Goal: Task Accomplishment & Management: Manage account settings

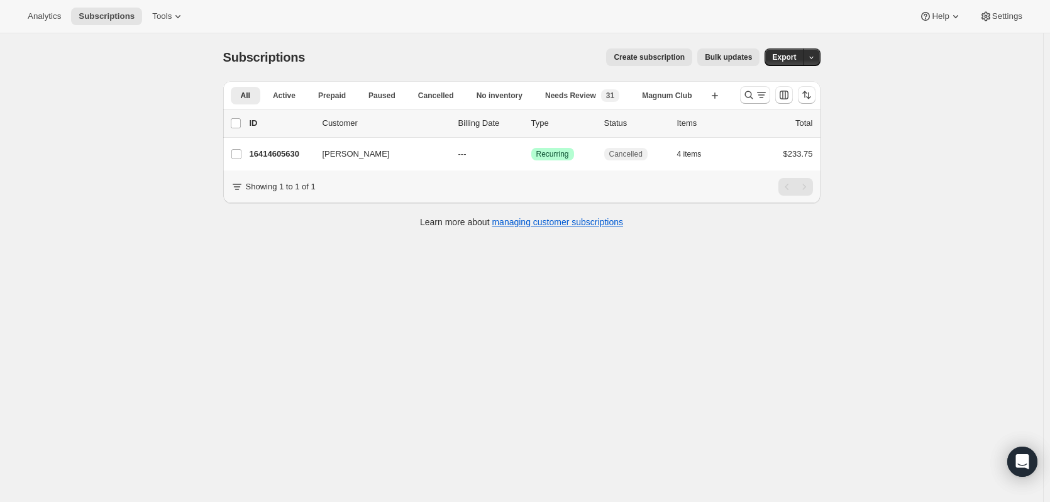
click at [741, 100] on div at bounding box center [777, 94] width 85 height 25
click at [747, 96] on icon "Search and filter results" at bounding box center [748, 95] width 13 height 13
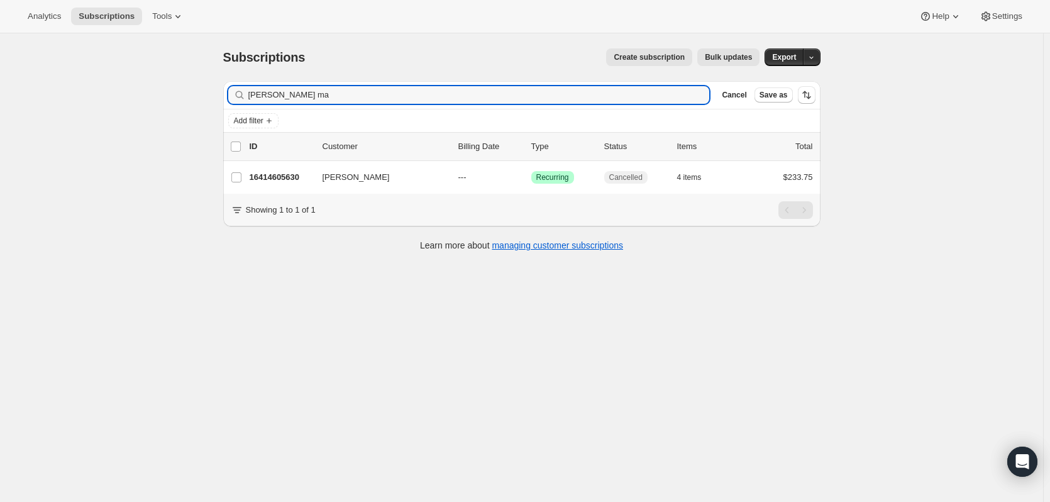
drag, startPoint x: 297, startPoint y: 99, endPoint x: 106, endPoint y: 91, distance: 191.2
click at [106, 91] on div "Subscriptions. This page is ready Subscriptions Create subscription Bulk update…" at bounding box center [521, 284] width 1043 height 502
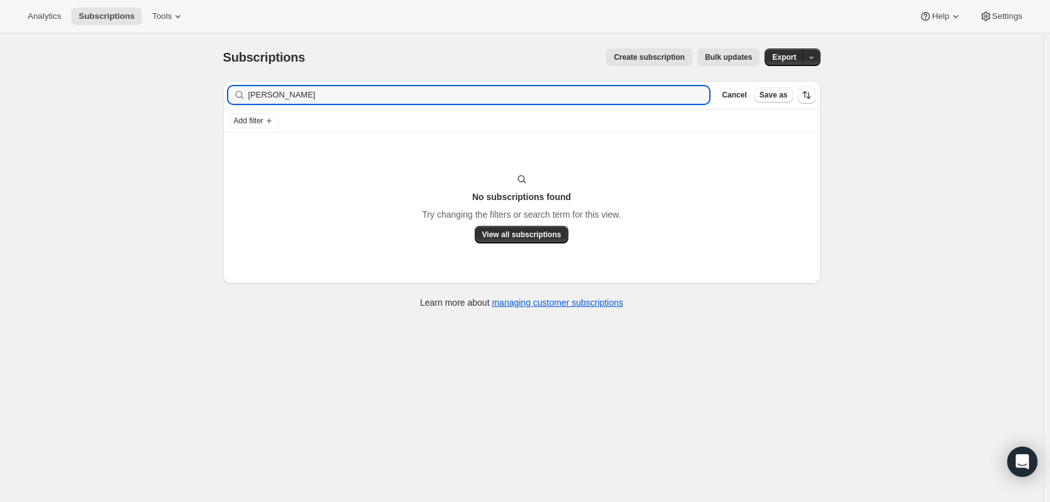
drag, startPoint x: 273, startPoint y: 93, endPoint x: 236, endPoint y: 96, distance: 37.8
click at [236, 96] on div "brian mccaf Clear" at bounding box center [468, 95] width 481 height 18
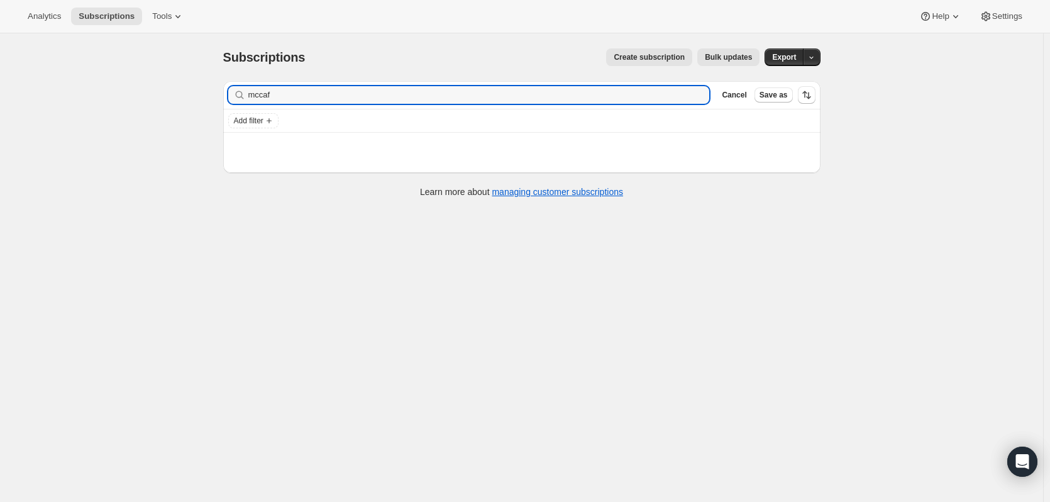
click at [291, 100] on div "Filter subscribers mccaf Clear Cancel Save as" at bounding box center [521, 95] width 597 height 28
drag, startPoint x: 291, startPoint y: 100, endPoint x: 201, endPoint y: 102, distance: 90.5
click at [201, 102] on div "Subscriptions. This page is ready Subscriptions Create subscription Bulk update…" at bounding box center [521, 284] width 1043 height 502
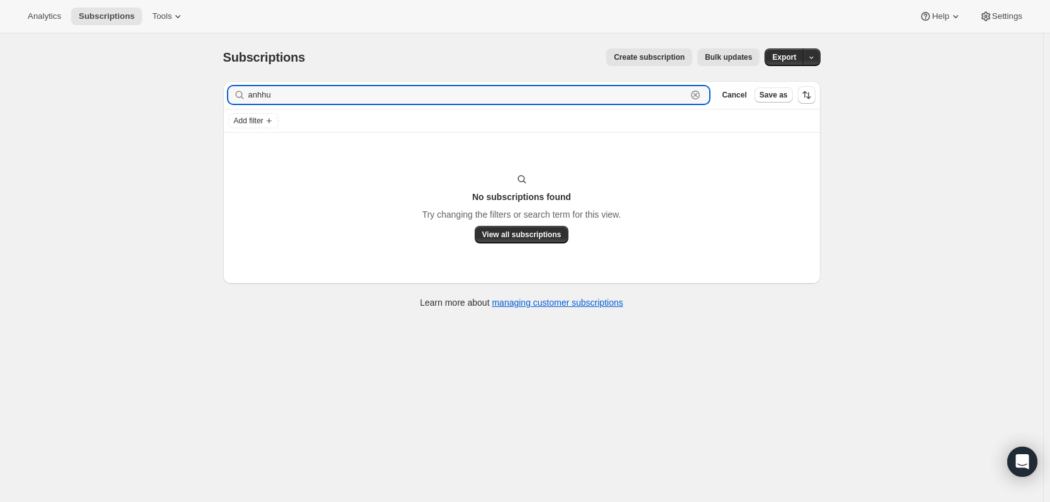
click at [262, 89] on input "anhhu" at bounding box center [467, 95] width 439 height 18
click at [263, 89] on input "anhhu" at bounding box center [467, 95] width 439 height 18
click at [337, 99] on input "anhthu" at bounding box center [467, 95] width 439 height 18
drag, startPoint x: 337, startPoint y: 99, endPoint x: 233, endPoint y: 89, distance: 104.3
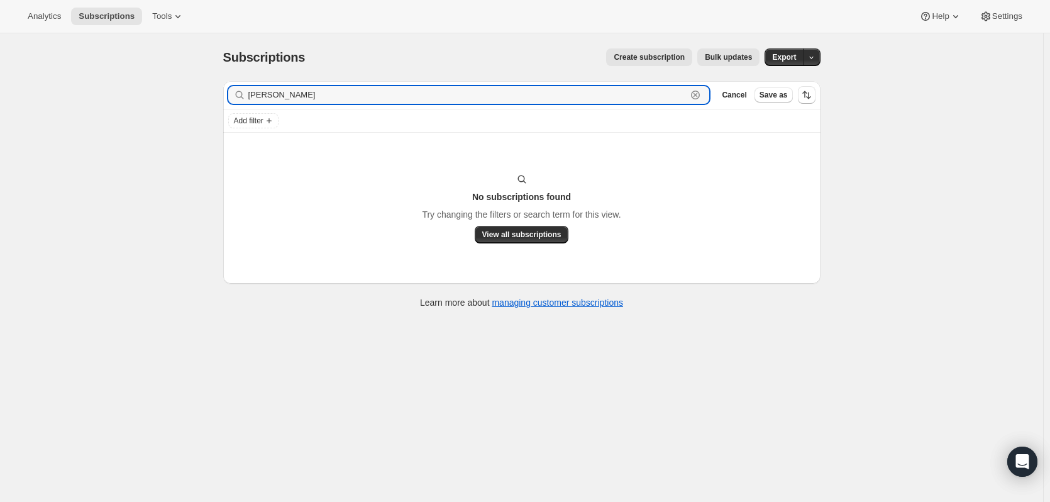
click at [233, 89] on div "anhthu Clear" at bounding box center [468, 95] width 481 height 18
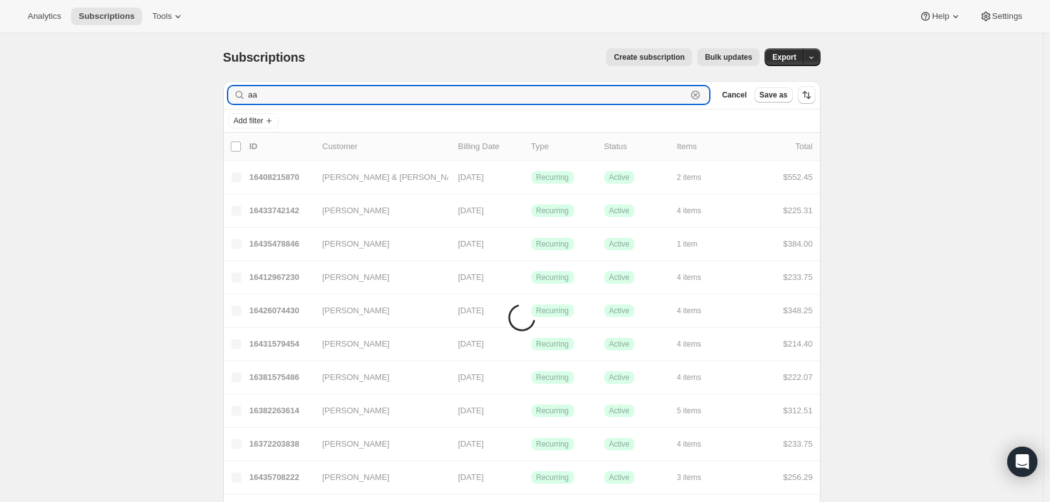
type input "a"
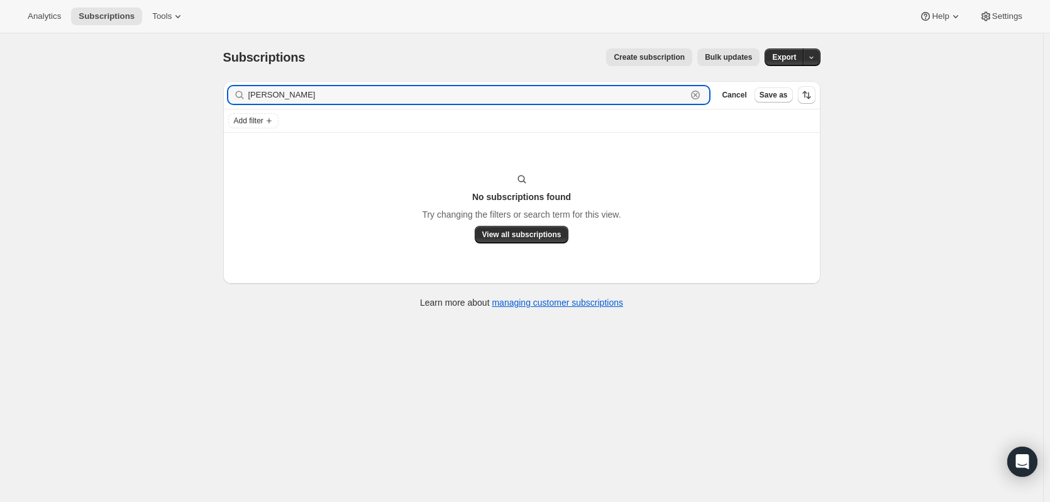
drag, startPoint x: 278, startPoint y: 97, endPoint x: 242, endPoint y: 94, distance: 36.5
click at [242, 94] on div "anhthu Clear" at bounding box center [468, 95] width 481 height 18
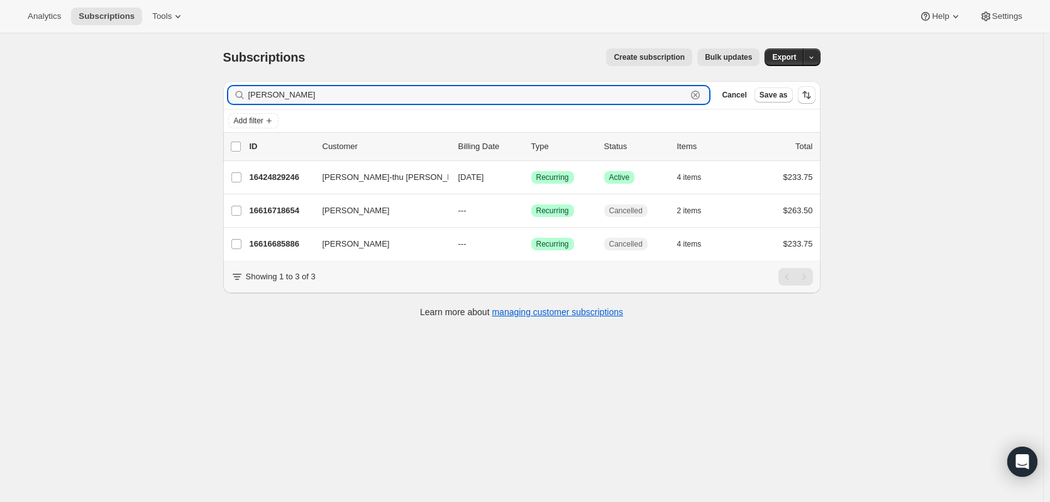
type input "pham"
click at [283, 180] on p "16424829246" at bounding box center [281, 177] width 63 height 13
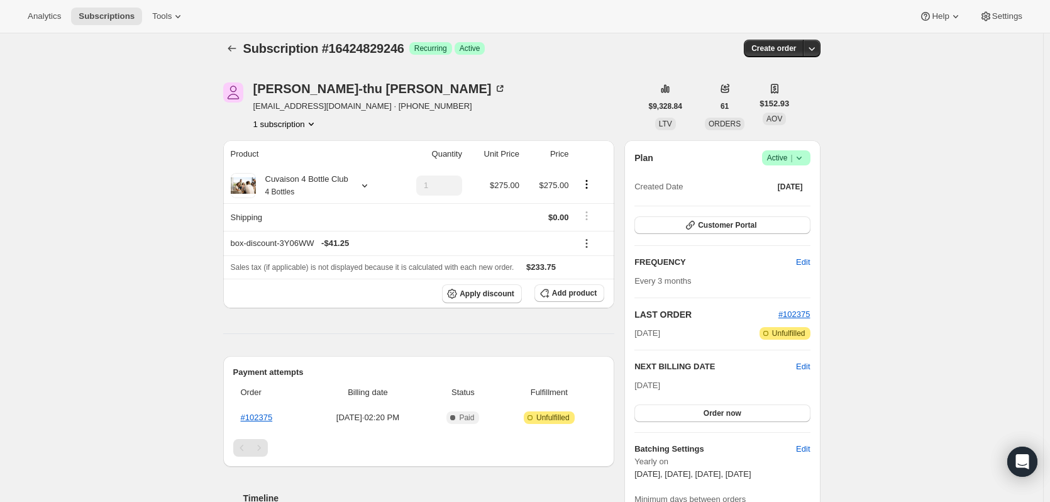
scroll to position [41, 0]
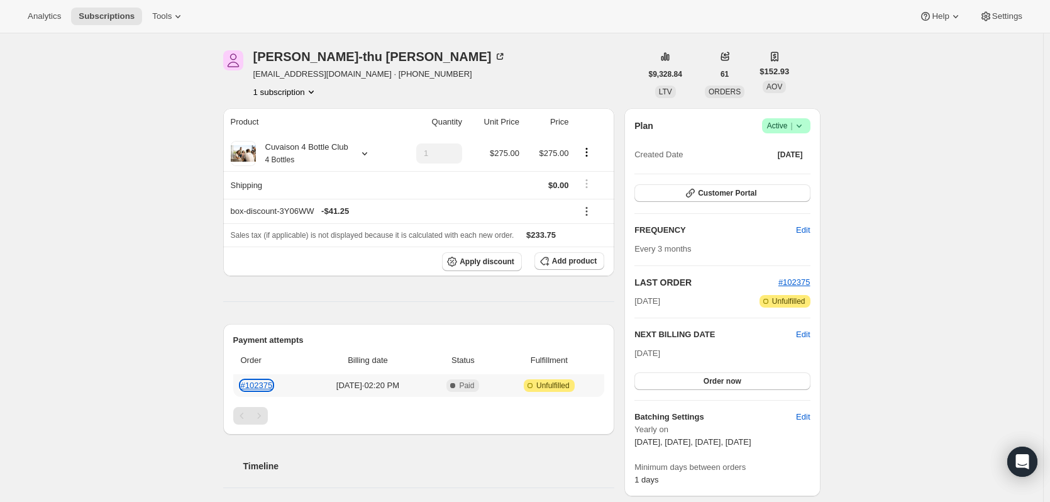
click at [255, 383] on link "#102375" at bounding box center [257, 384] width 32 height 9
drag, startPoint x: 253, startPoint y: 79, endPoint x: 344, endPoint y: 80, distance: 91.1
click at [344, 80] on div "Anh-thu Pham atpham100@yahoo.com · +19255777340 1 subscription" at bounding box center [432, 74] width 418 height 48
copy span "atpham100@yahoo.com"
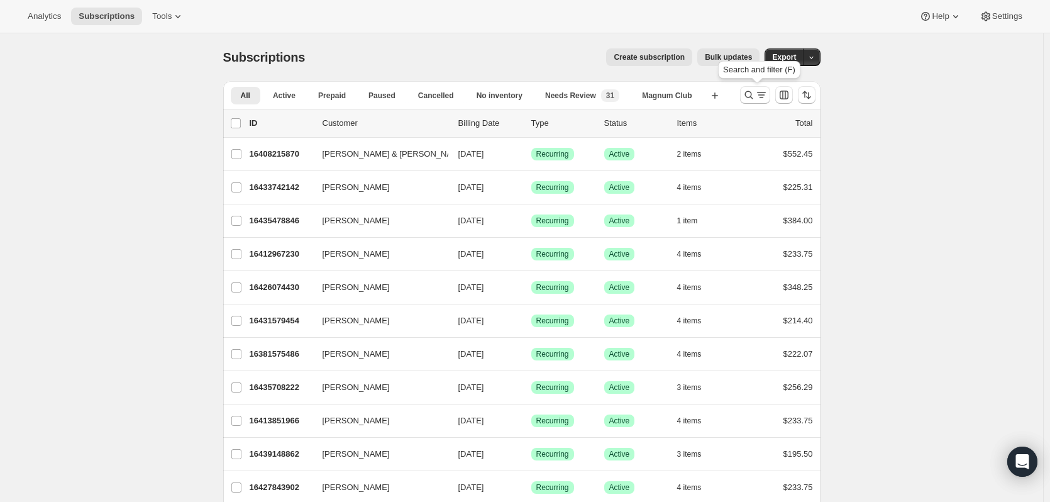
click at [754, 91] on icon "Search and filter results" at bounding box center [748, 95] width 13 height 13
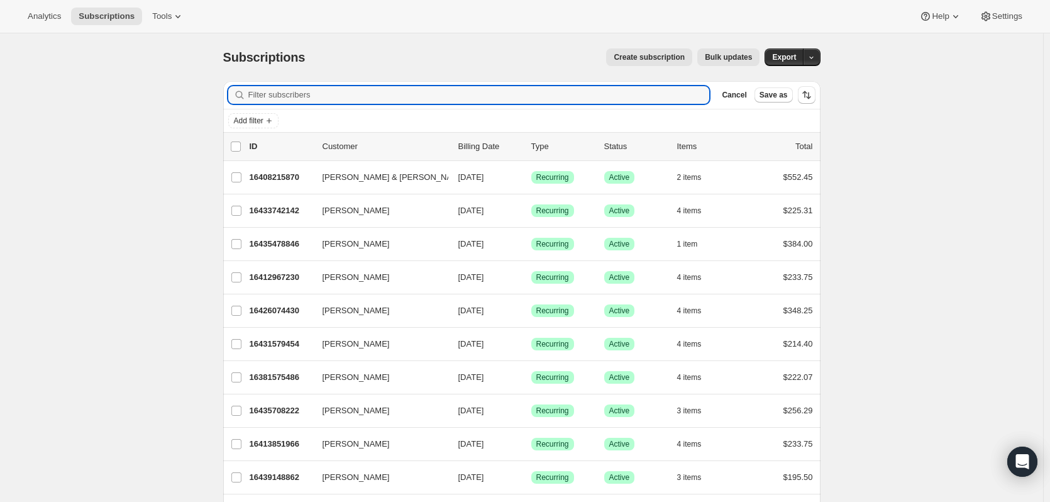
click at [334, 97] on input "Filter subscribers" at bounding box center [478, 95] width 461 height 18
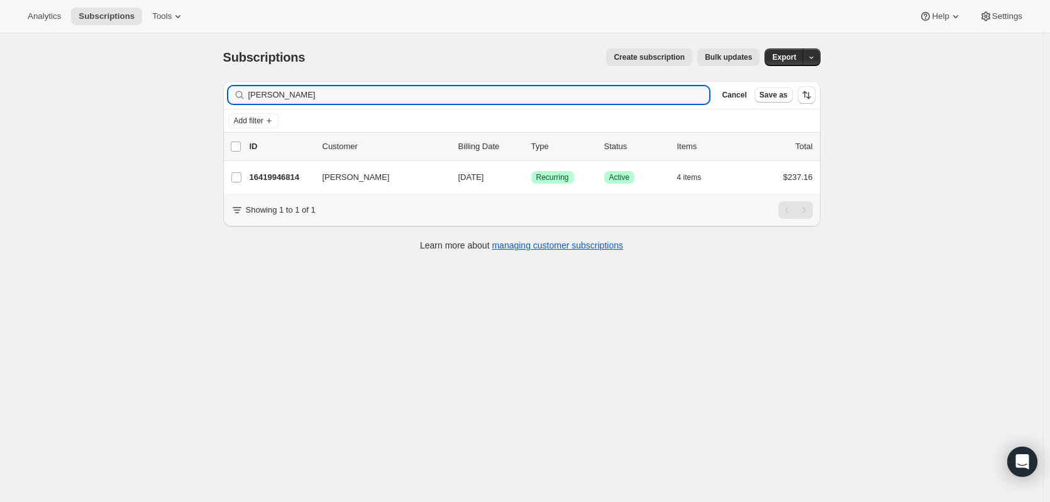
type input "christopher more"
click at [304, 170] on div "16419946814 Christopher Moreno 11/01/2025 Success Recurring Success Active 4 it…" at bounding box center [531, 177] width 563 height 18
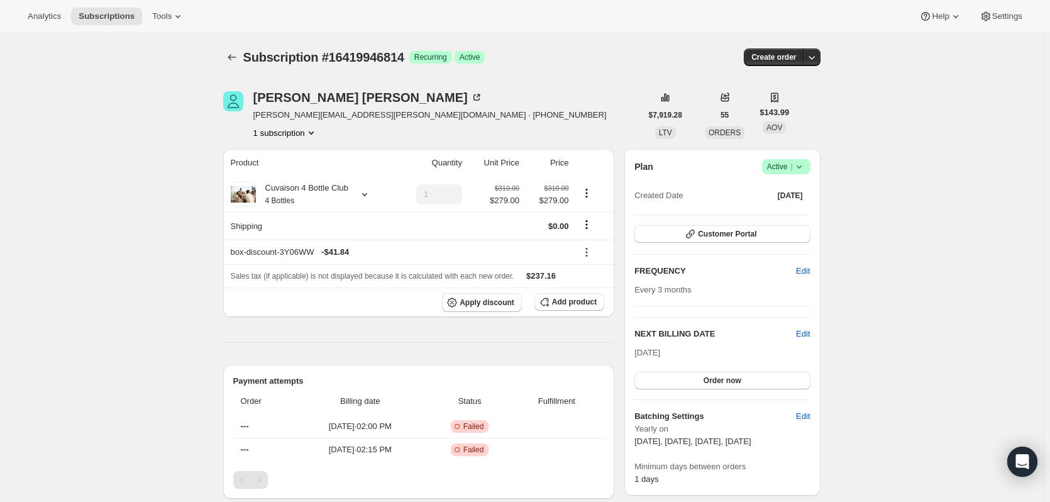
click at [238, 59] on icon "Subscriptions" at bounding box center [232, 57] width 13 height 13
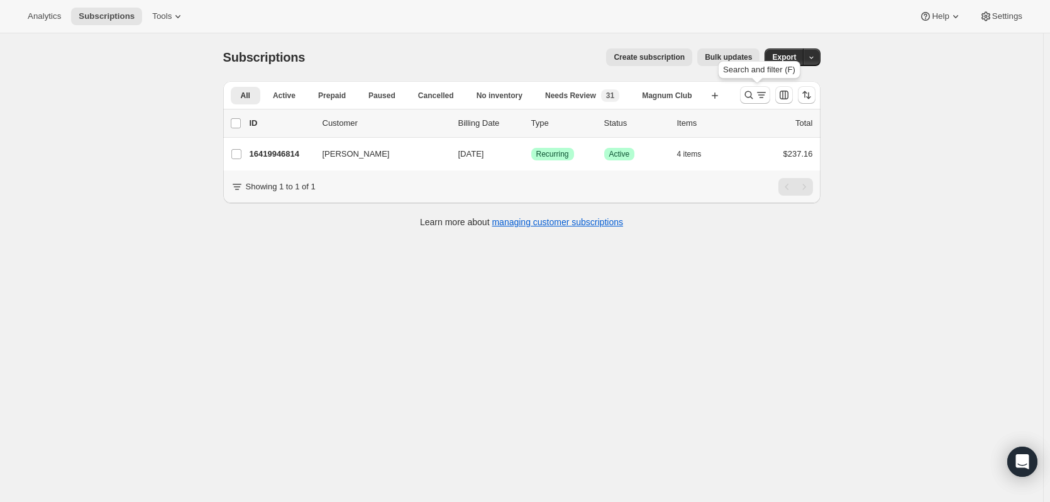
click at [750, 98] on icon "Search and filter results" at bounding box center [748, 95] width 13 height 13
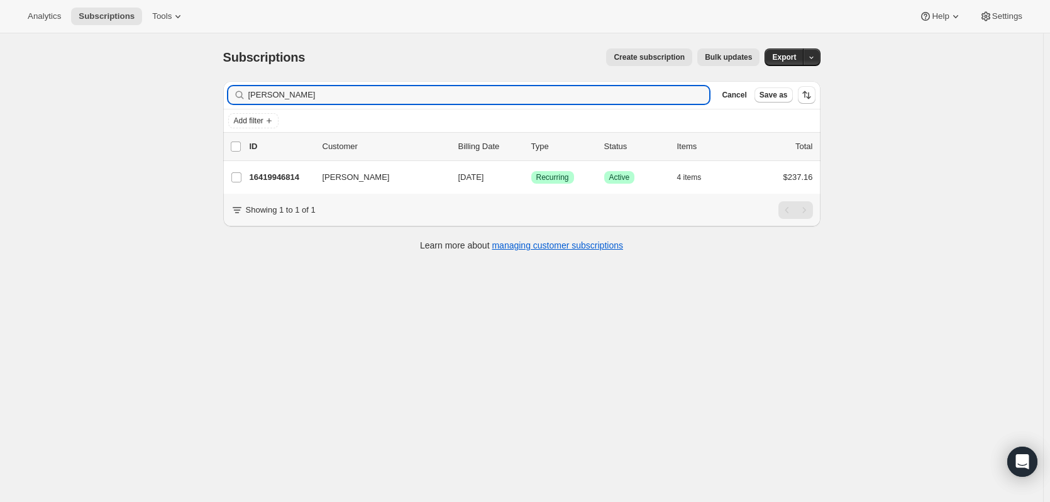
drag, startPoint x: 329, startPoint y: 89, endPoint x: 13, endPoint y: 71, distance: 316.0
click at [0, 96] on html "Analytics Subscriptions Tools Help Settings Skip to content Subscriptions. This…" at bounding box center [525, 251] width 1050 height 502
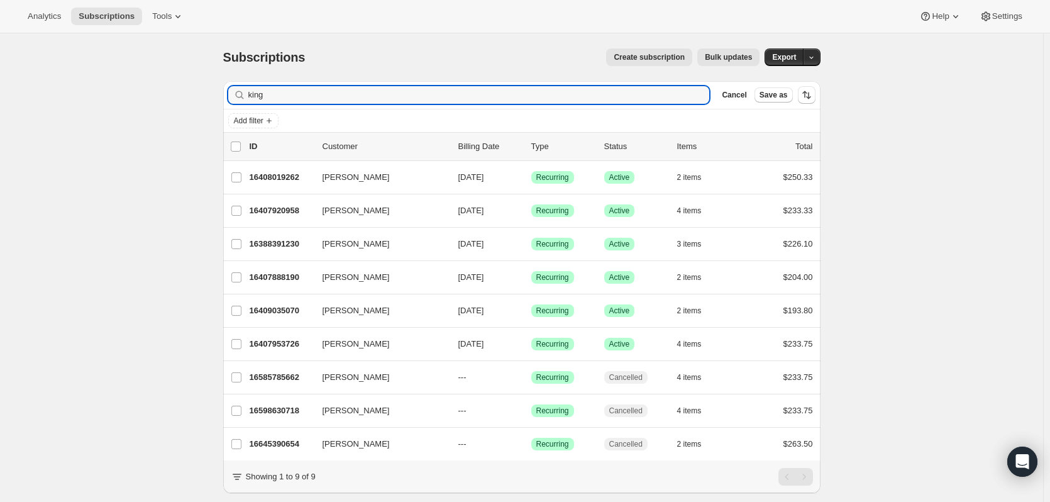
type input "king"
click at [248, 207] on label "Kris King" at bounding box center [236, 210] width 26 height 33
click at [241, 207] on input "Kris King" at bounding box center [236, 211] width 10 height 10
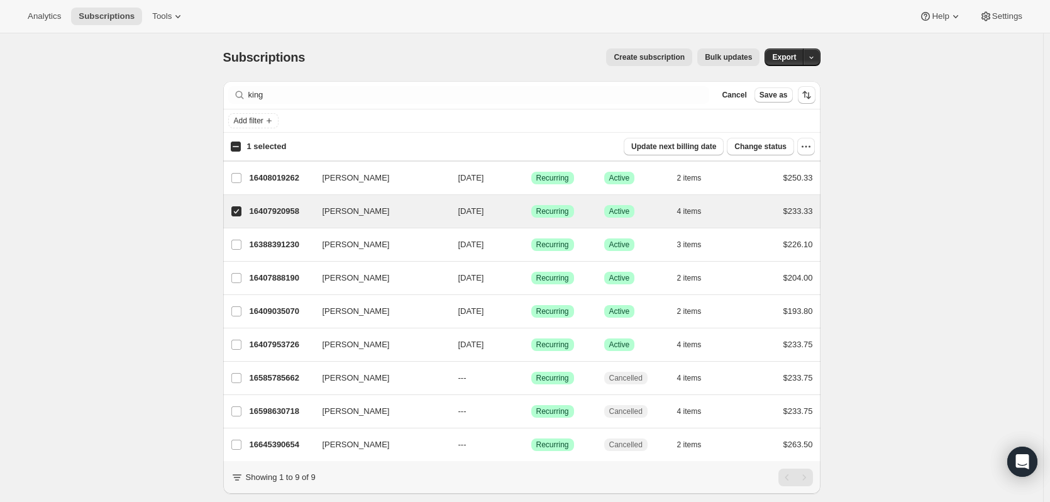
click at [278, 206] on p "16407920958" at bounding box center [281, 211] width 63 height 13
checkbox input "false"
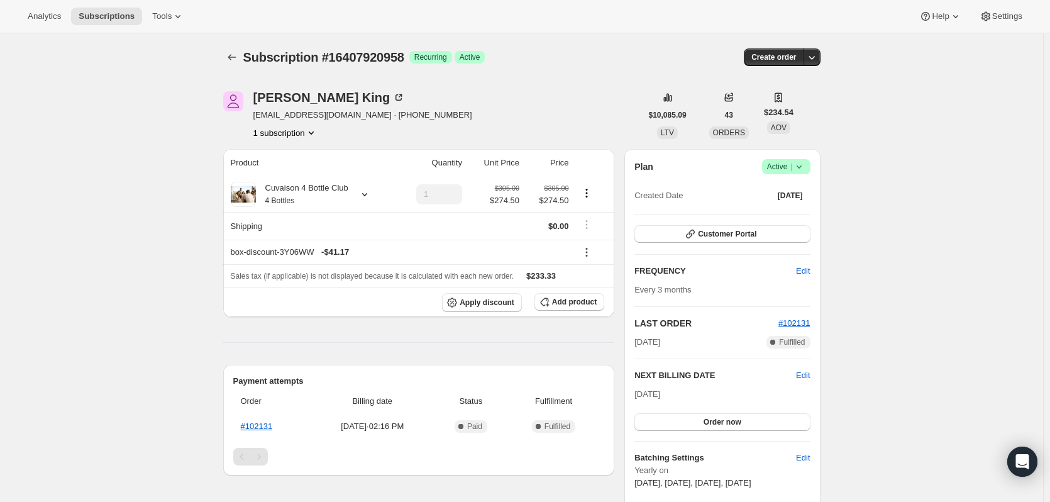
click at [801, 163] on icon at bounding box center [799, 166] width 13 height 13
click at [769, 209] on span "Cancel subscription" at bounding box center [789, 212] width 71 height 9
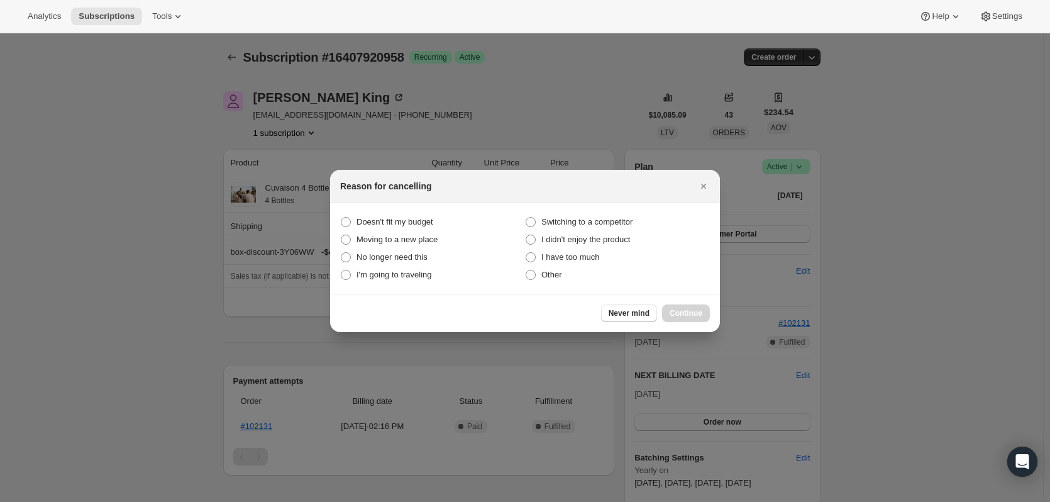
click at [419, 252] on span "No longer need this" at bounding box center [391, 256] width 71 height 9
click at [341, 252] on this "No longer need this" at bounding box center [341, 252] width 1 height 1
radio this "true"
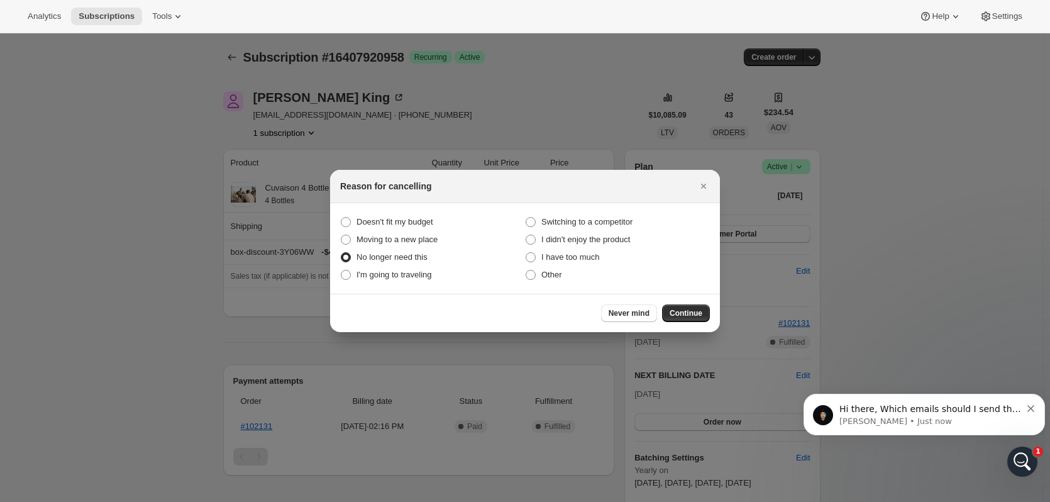
click at [685, 306] on button "Continue" at bounding box center [686, 313] width 48 height 18
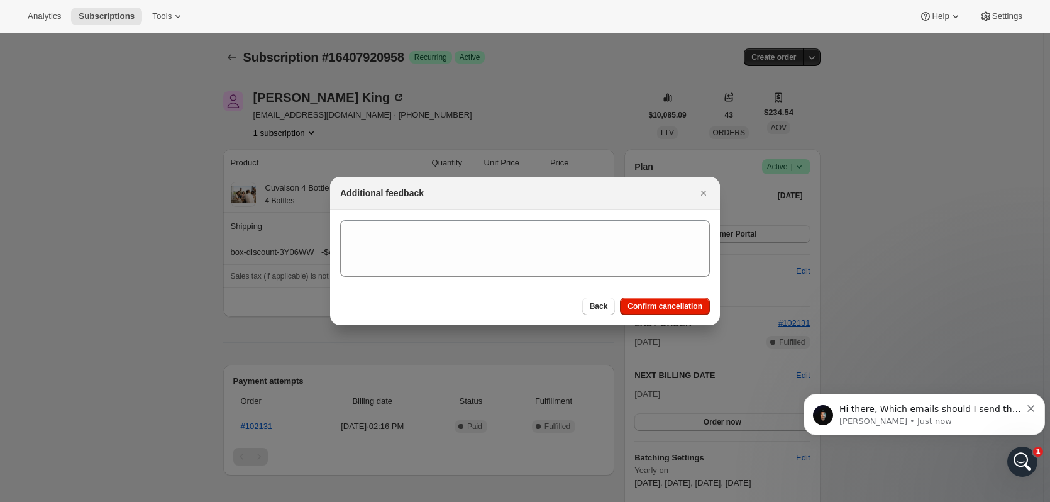
click at [685, 306] on span "Confirm cancellation" at bounding box center [664, 306] width 75 height 10
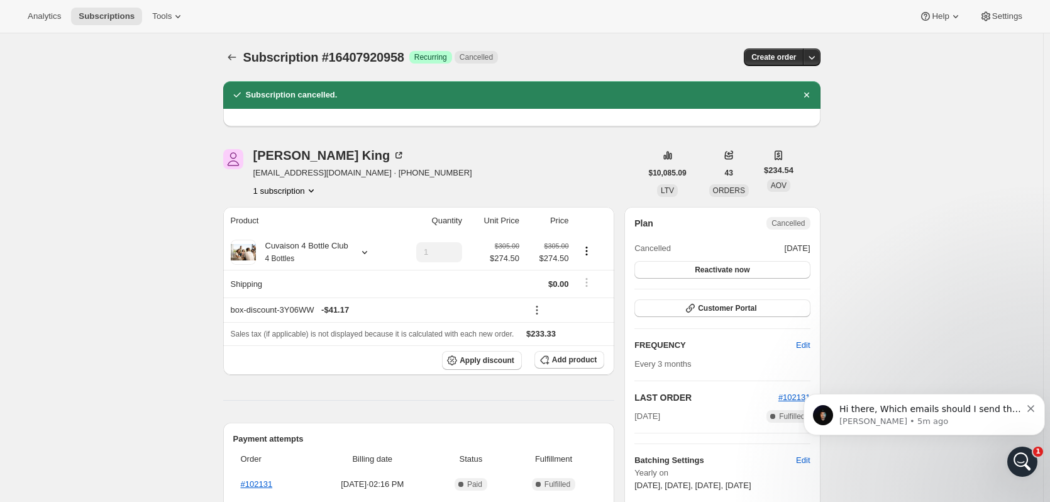
click at [930, 410] on span "Hi there, Which emails should I send the September signup reports?" at bounding box center [930, 415] width 182 height 23
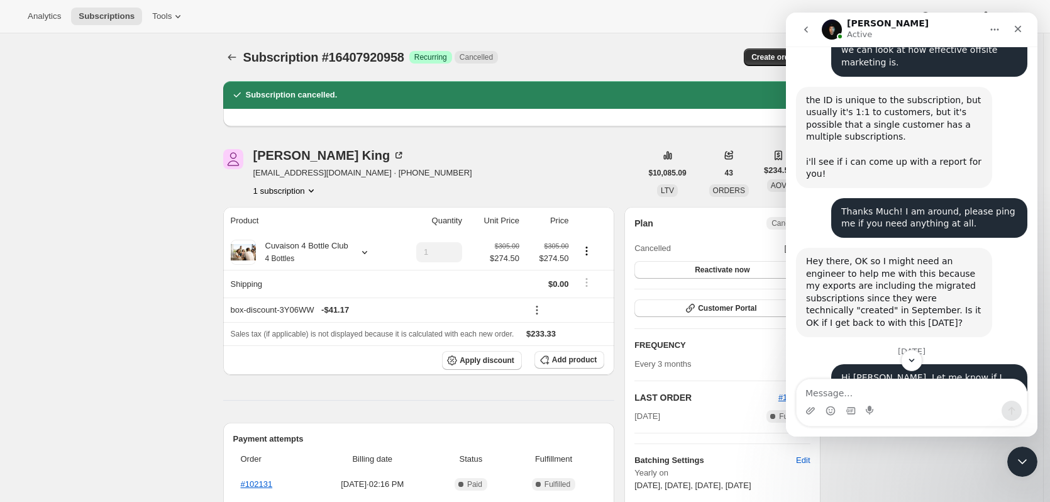
scroll to position [1155, 0]
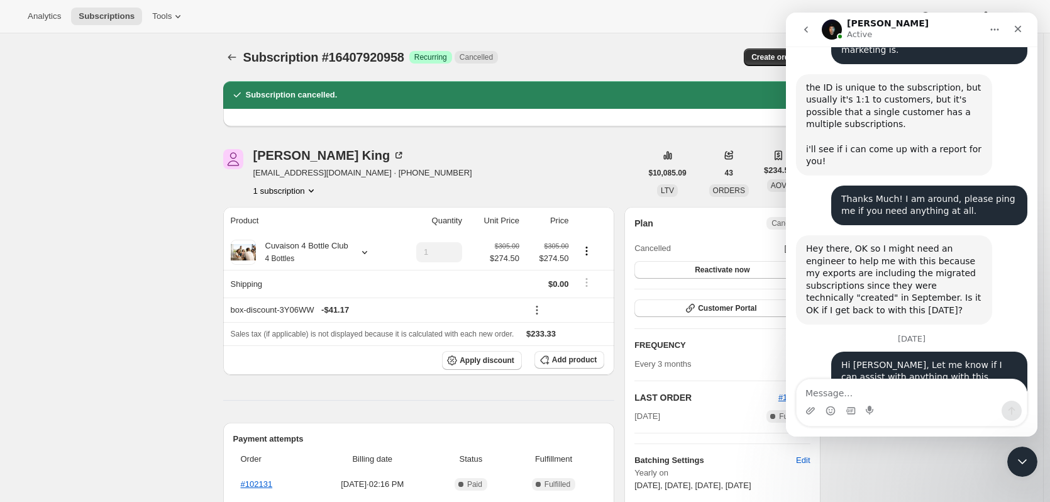
click at [863, 388] on textarea "Message…" at bounding box center [911, 389] width 230 height 21
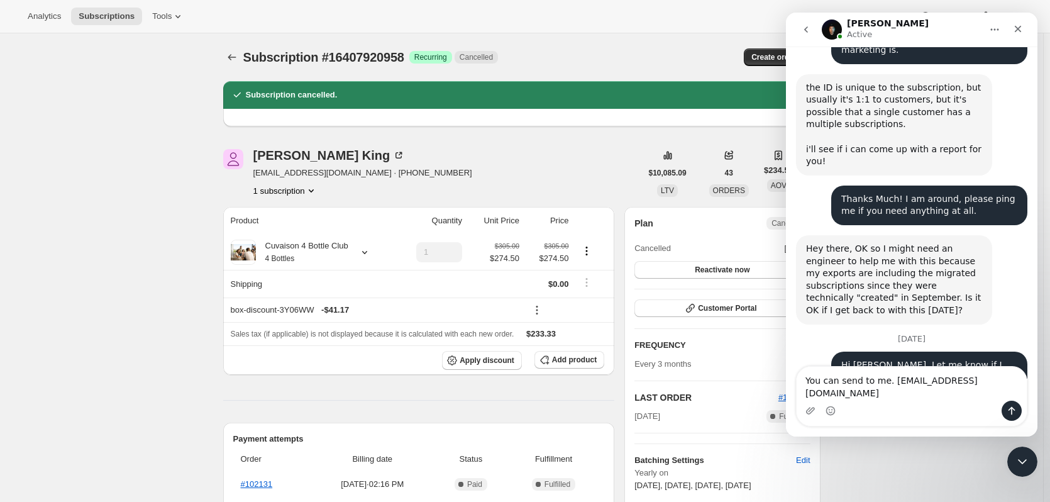
type textarea "You can send to me. lknight@tewines.com"
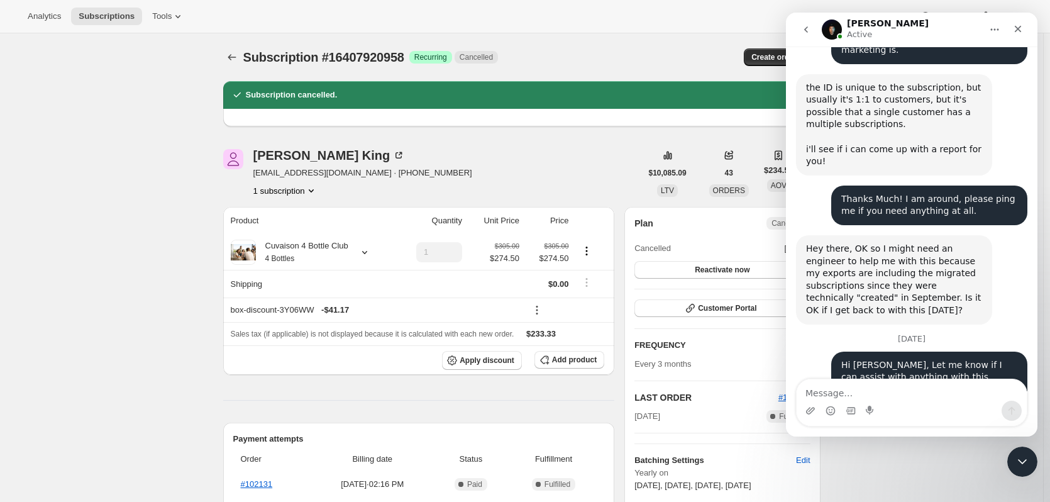
scroll to position [1171, 0]
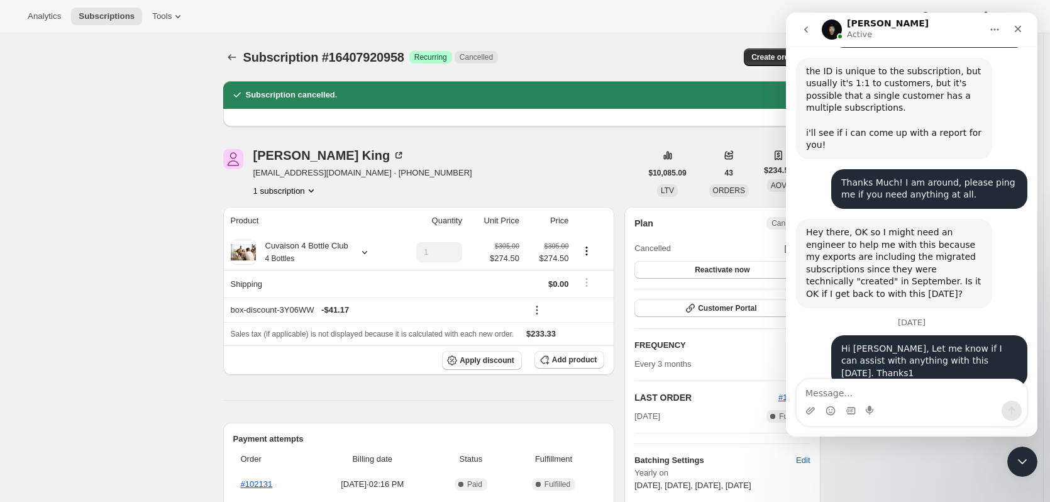
click at [229, 60] on icon "Subscriptions" at bounding box center [232, 57] width 13 height 13
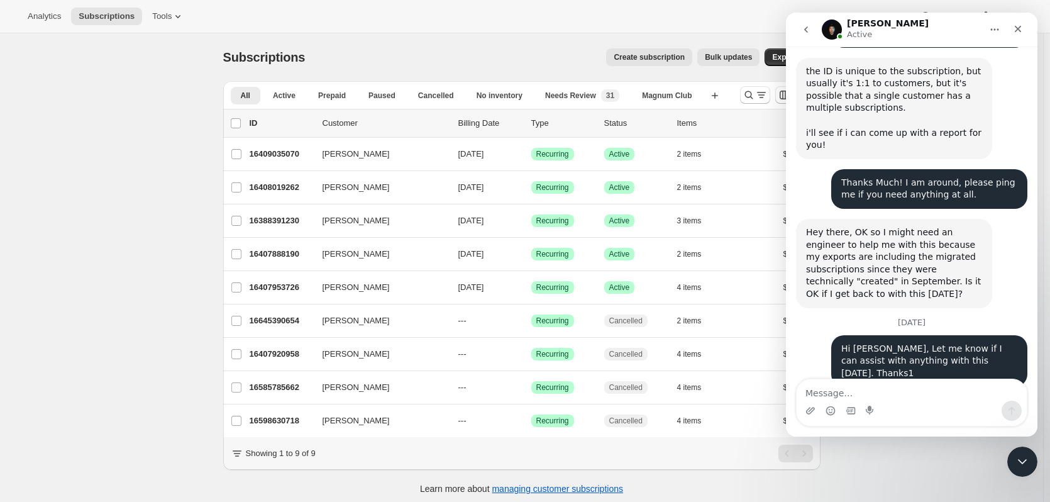
drag, startPoint x: 802, startPoint y: 31, endPoint x: 1595, endPoint y: 16, distance: 793.3
click at [803, 31] on icon "go back" at bounding box center [806, 30] width 10 height 10
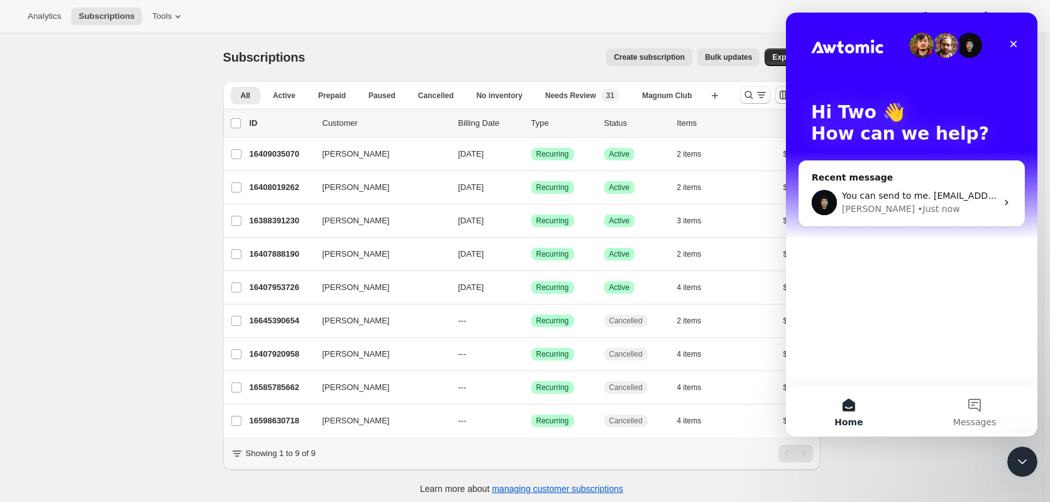
click at [1013, 44] on icon "Close" at bounding box center [1013, 44] width 7 height 7
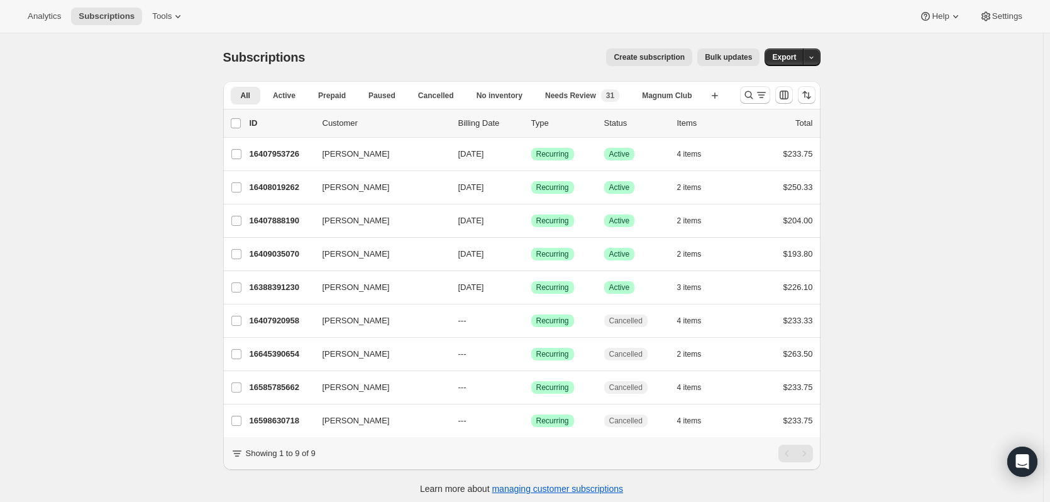
click at [749, 101] on icon "Search and filter results" at bounding box center [748, 95] width 13 height 13
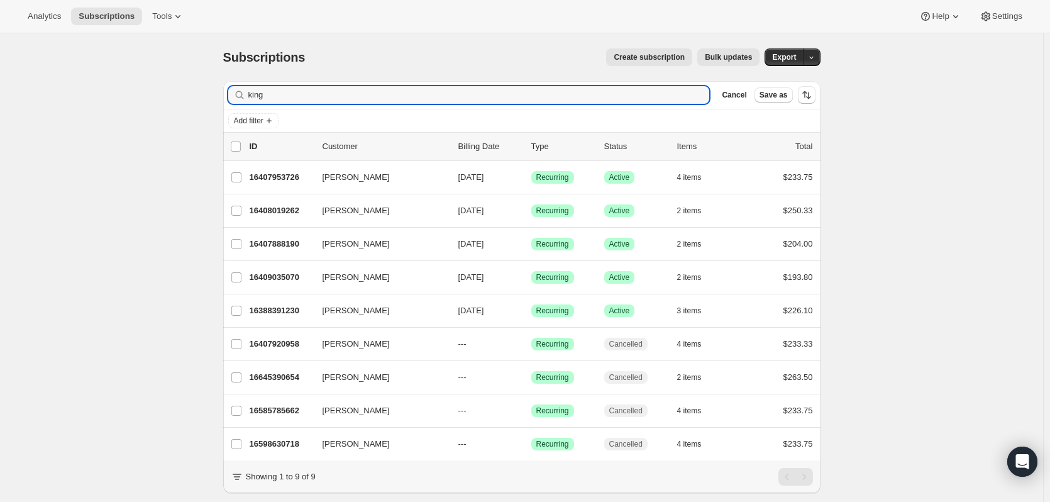
drag, startPoint x: 279, startPoint y: 102, endPoint x: 245, endPoint y: 55, distance: 58.1
click at [210, 94] on div "Subscriptions. This page is ready Subscriptions Create subscription Bulk update…" at bounding box center [521, 284] width 1043 height 502
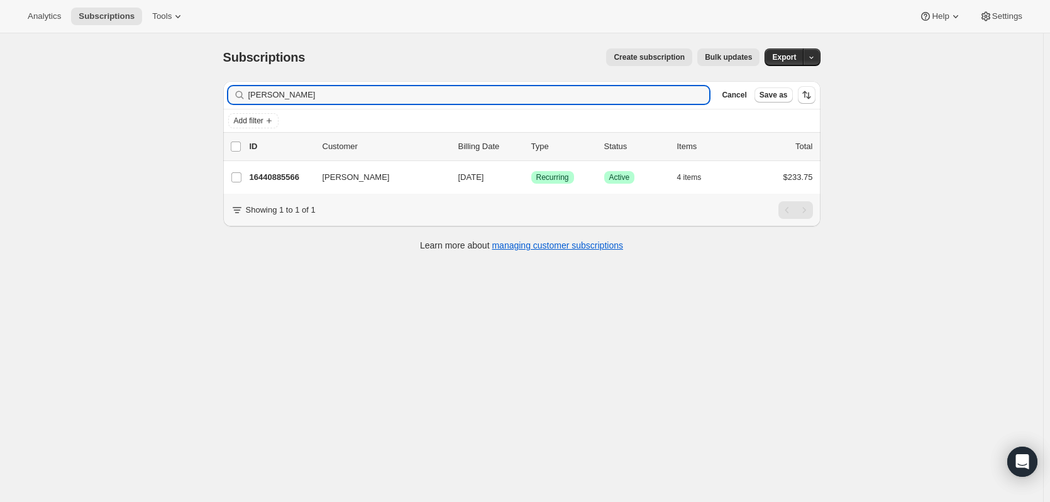
type input "[PERSON_NAME]"
click at [283, 173] on p "16440885566" at bounding box center [281, 177] width 63 height 13
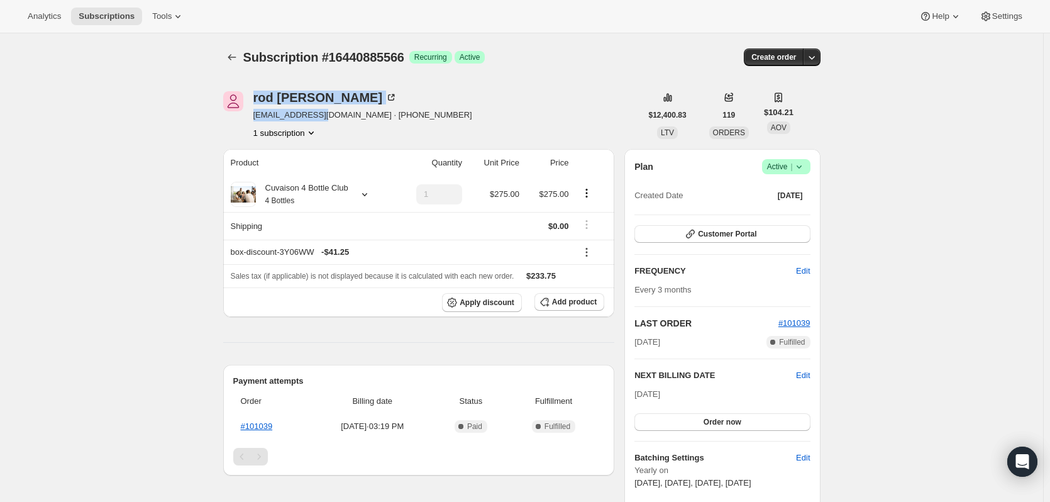
drag, startPoint x: 251, startPoint y: 116, endPoint x: 322, endPoint y: 116, distance: 71.7
click at [322, 116] on div "[PERSON_NAME] [EMAIL_ADDRESS][DOMAIN_NAME] · [PHONE_NUMBER] 1 subscription" at bounding box center [432, 115] width 418 height 48
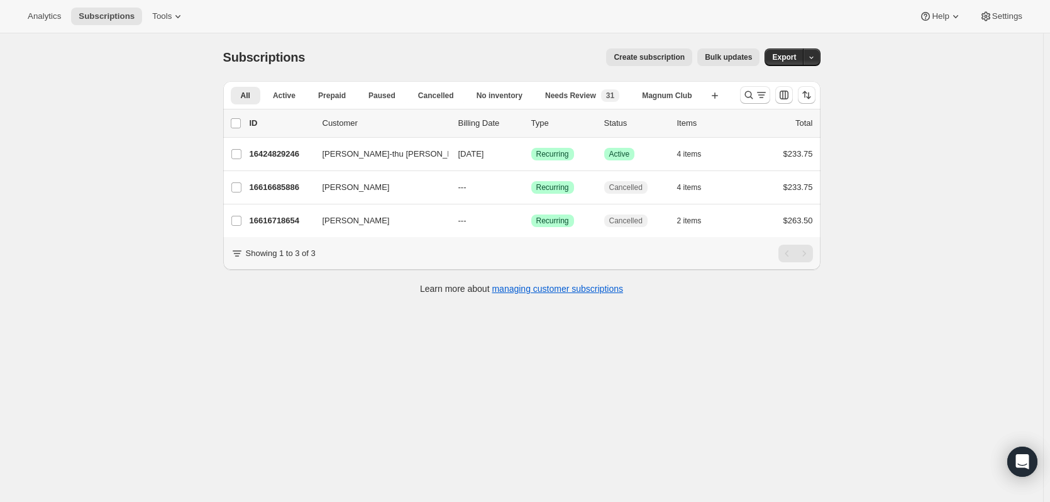
click at [751, 99] on icon "Search and filter results" at bounding box center [748, 95] width 13 height 13
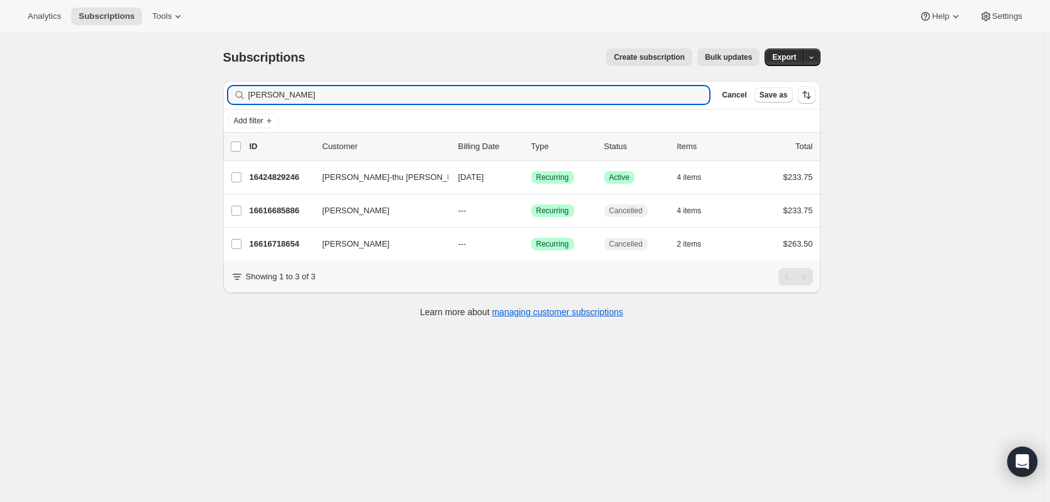
drag, startPoint x: 286, startPoint y: 97, endPoint x: 190, endPoint y: 105, distance: 95.9
click at [190, 105] on div "Subscriptions. This page is ready Subscriptions Create subscription Bulk update…" at bounding box center [521, 284] width 1043 height 502
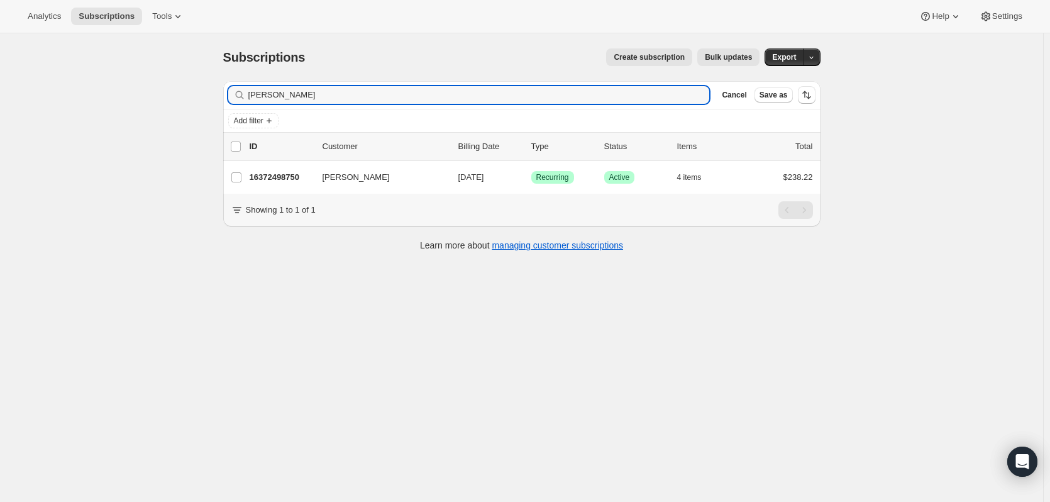
type input "yolanda ag"
click at [294, 177] on p "16372498750" at bounding box center [281, 177] width 63 height 13
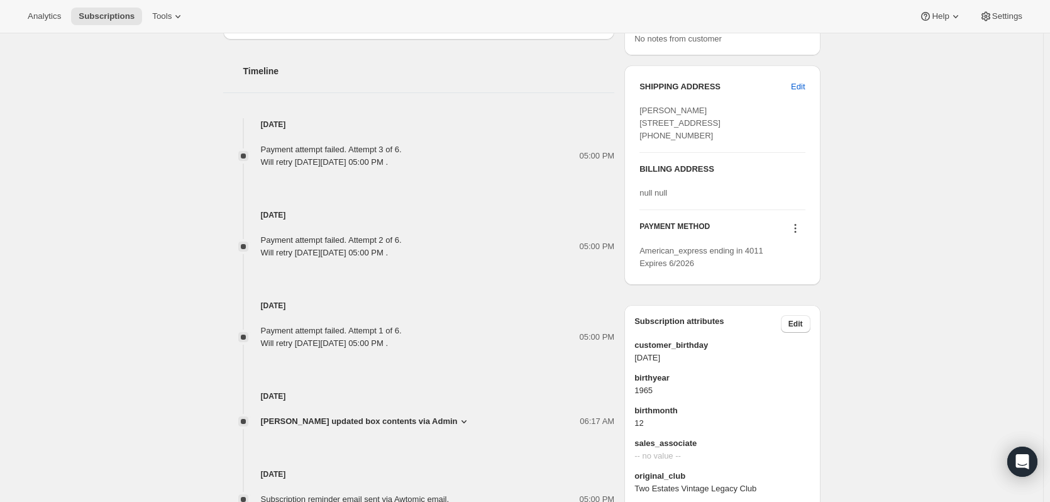
scroll to position [204, 0]
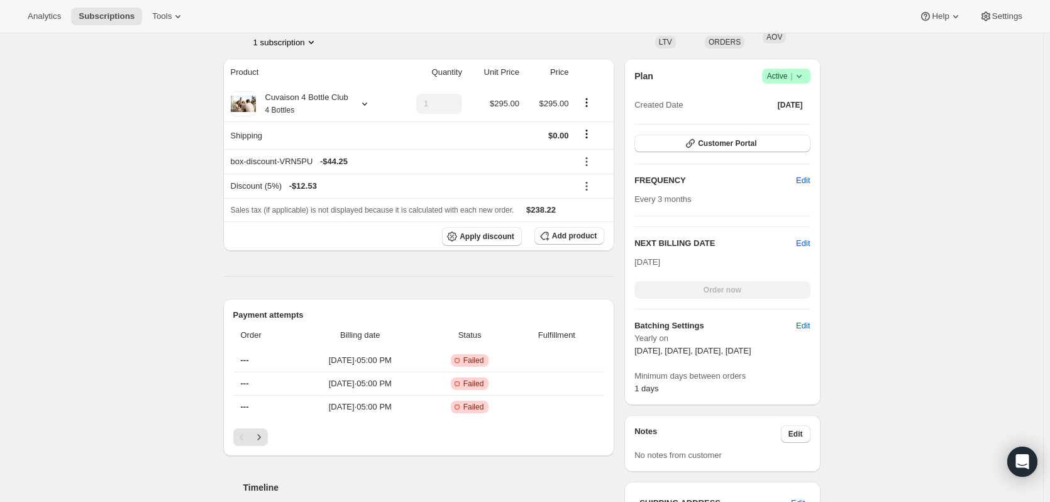
click at [803, 245] on span "Edit" at bounding box center [803, 243] width 14 height 13
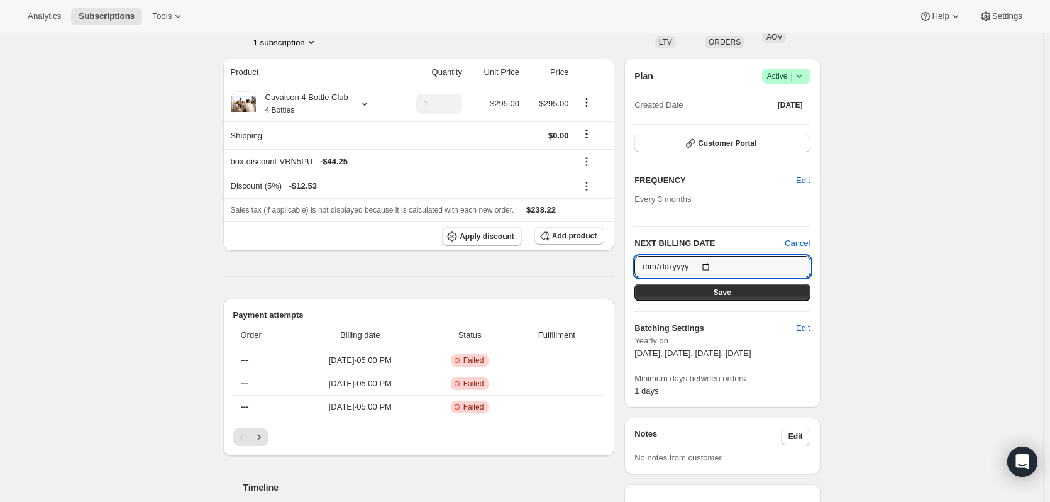
click at [711, 272] on input "2026-02-01" at bounding box center [721, 266] width 175 height 21
click at [706, 265] on input "2026-02-01" at bounding box center [721, 266] width 175 height 21
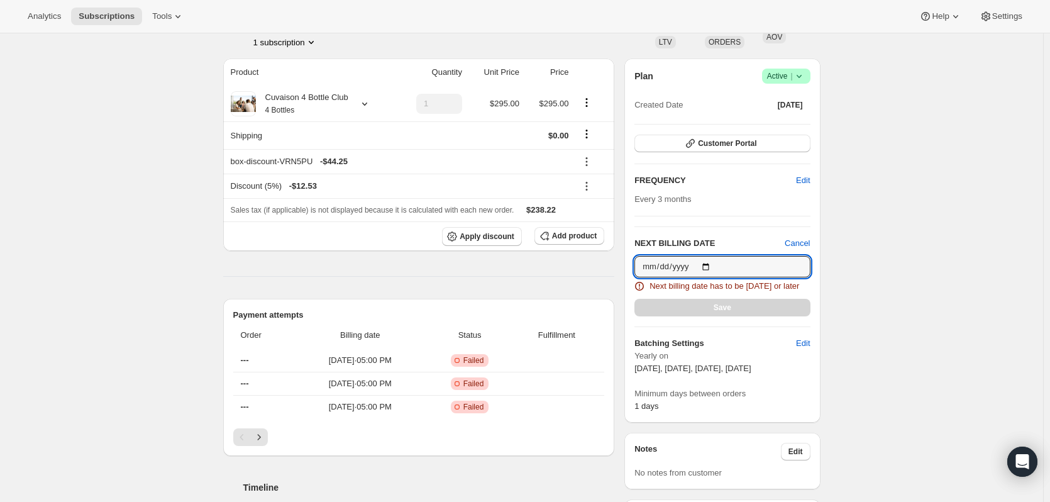
click at [708, 267] on input "2025-10-06" at bounding box center [721, 266] width 175 height 21
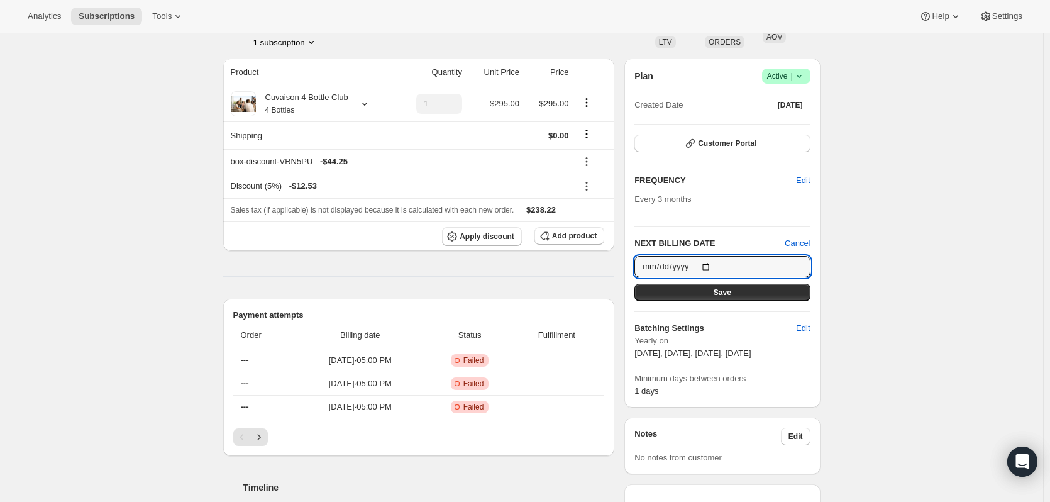
type input "2025-11-01"
click at [763, 297] on button "Save" at bounding box center [721, 292] width 175 height 18
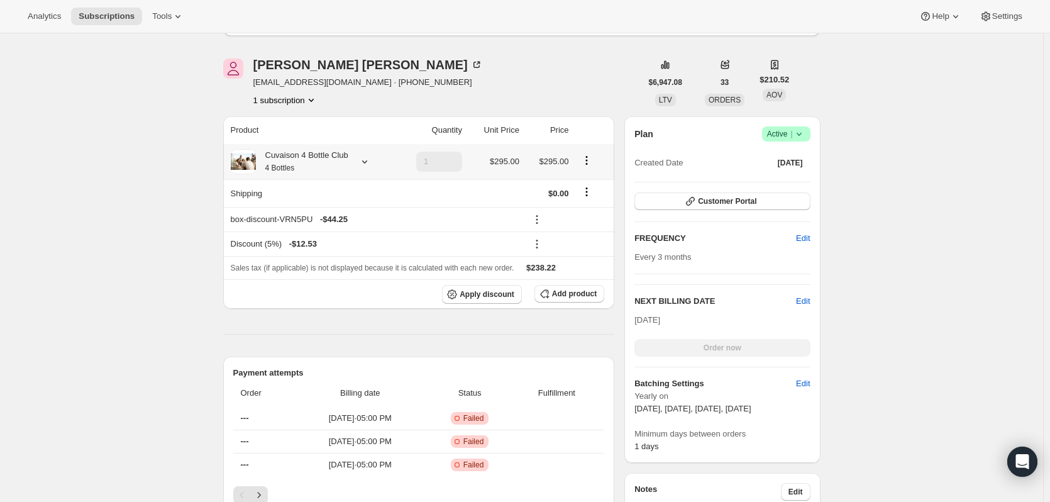
click at [366, 163] on icon at bounding box center [364, 161] width 13 height 13
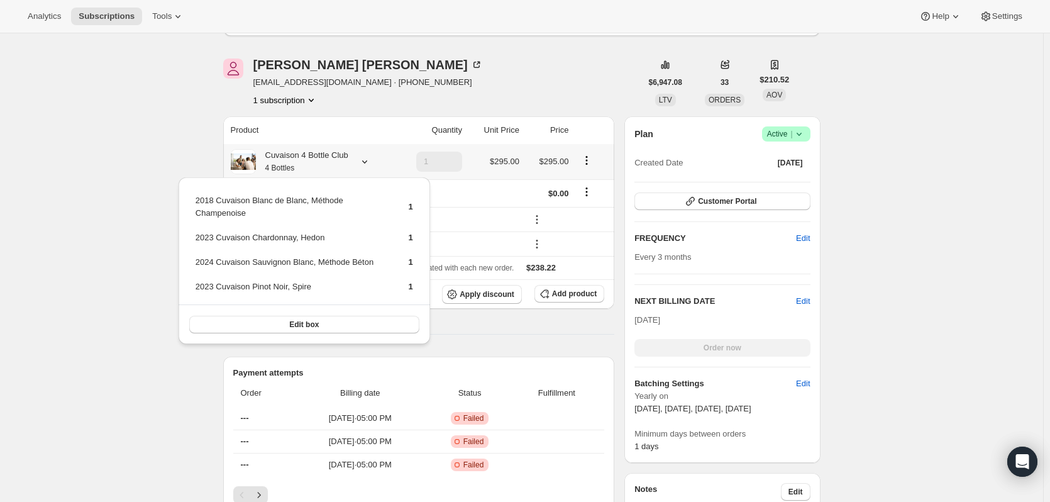
click at [366, 163] on icon at bounding box center [364, 161] width 13 height 13
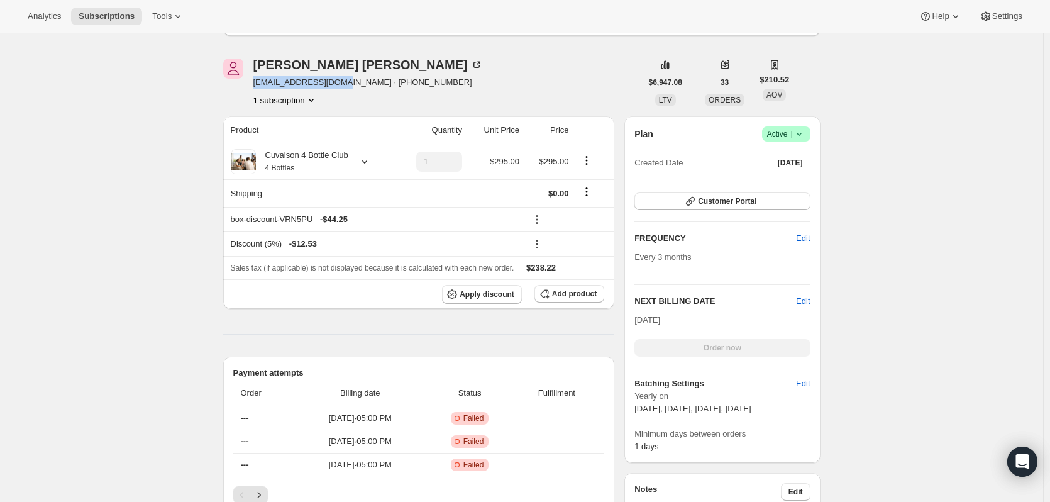
drag, startPoint x: 252, startPoint y: 85, endPoint x: 338, endPoint y: 85, distance: 85.5
click at [338, 85] on div "Yolanda Aguilar yoaguilar1@gmail.com · +16267827076 1 subscription" at bounding box center [432, 82] width 418 height 48
copy span "yoaguilar1@gmail.com"
click at [370, 160] on icon at bounding box center [364, 161] width 13 height 13
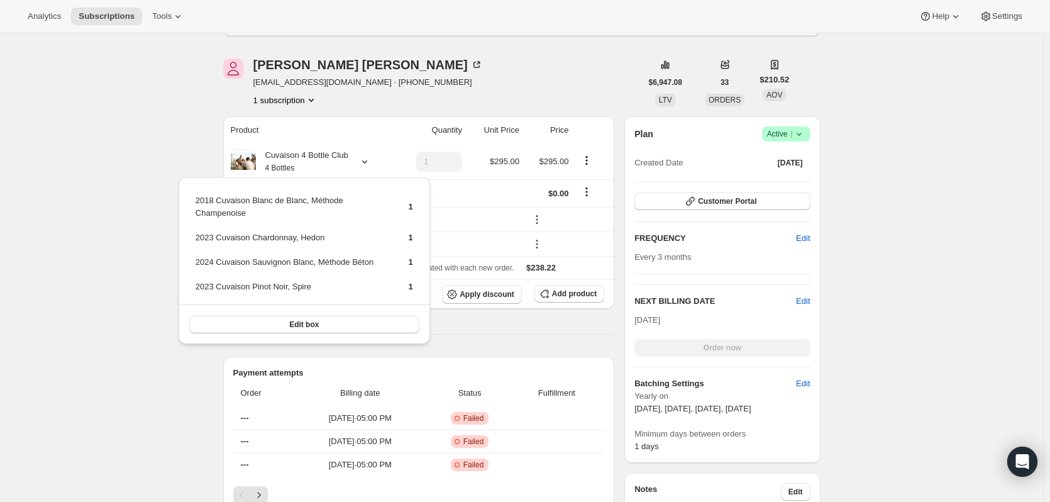
click at [975, 213] on div "Subscription #16372498750. This page is ready Subscription #16372498750 Success…" at bounding box center [521, 443] width 1043 height 1226
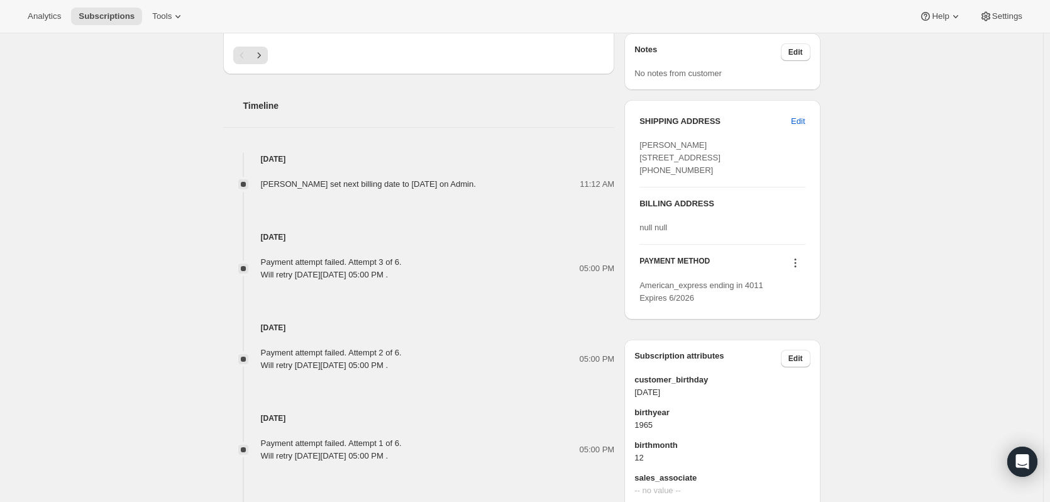
scroll to position [645, 0]
click at [796, 267] on icon at bounding box center [795, 261] width 13 height 13
click at [794, 358] on button "Add credit card" at bounding box center [798, 364] width 96 height 20
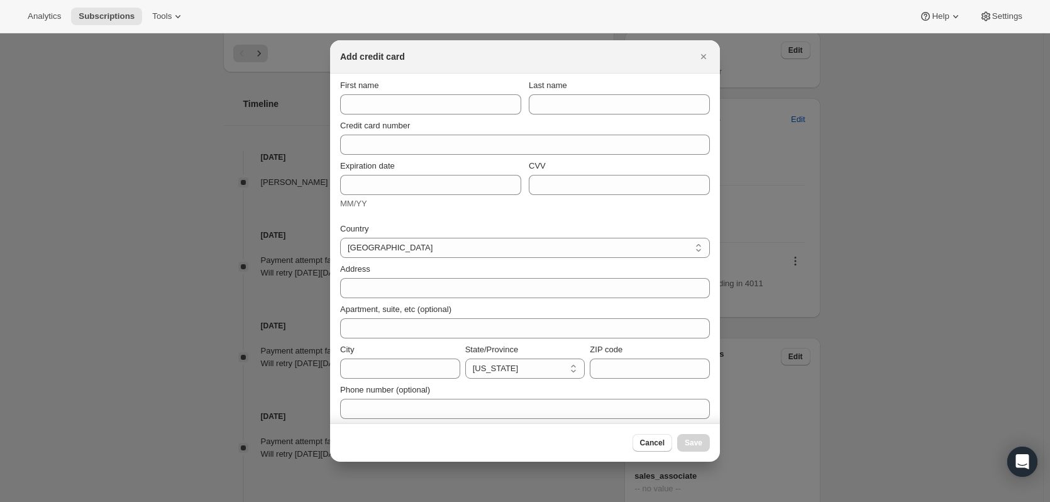
scroll to position [0, 0]
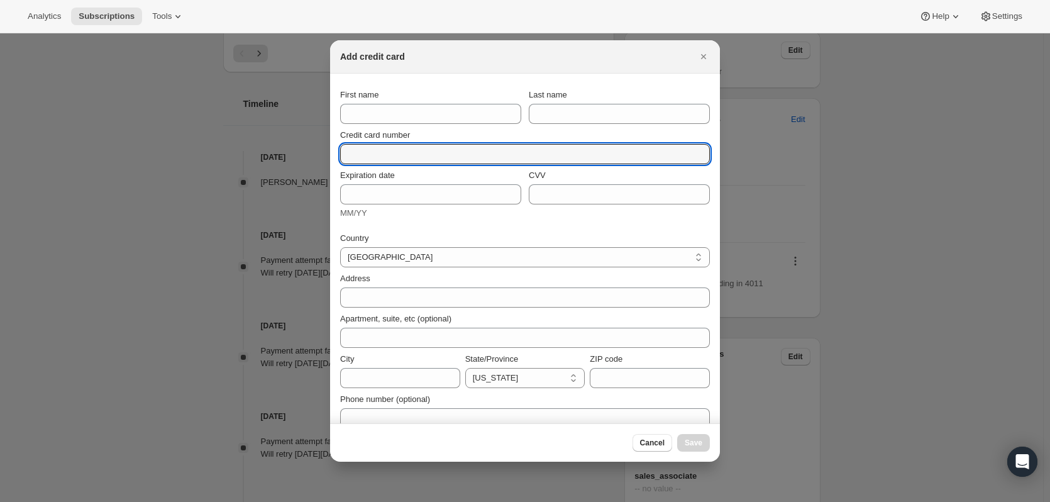
click at [466, 163] on input "Credit card number" at bounding box center [520, 154] width 360 height 20
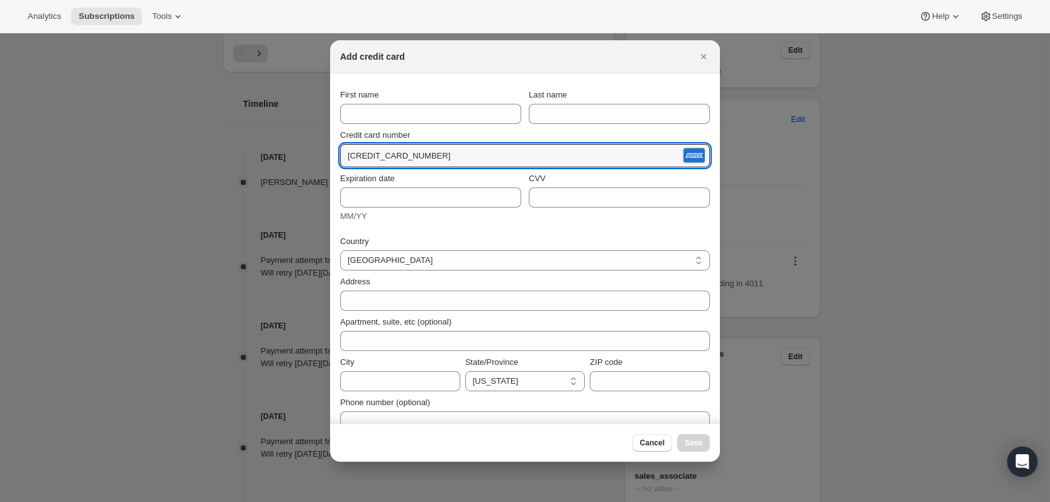
type input "3727 628039 45018"
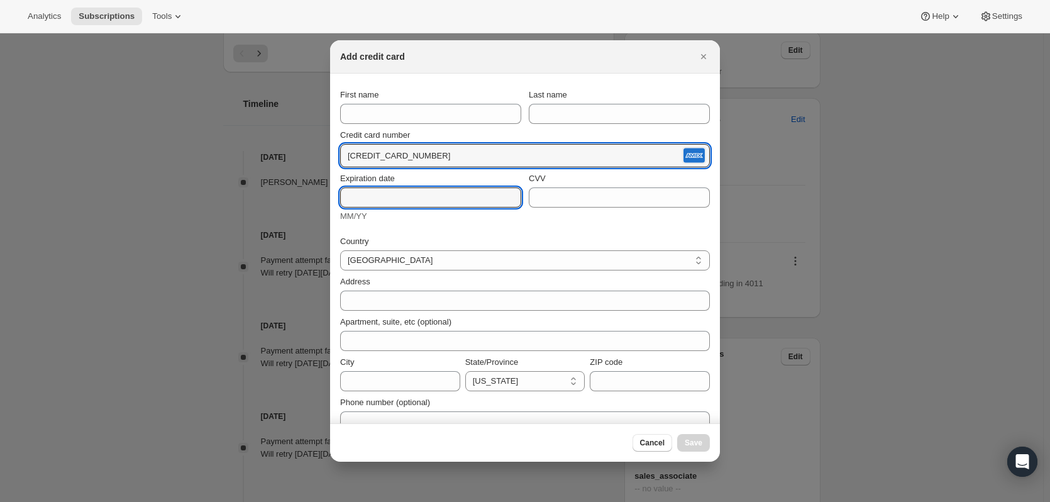
click at [387, 197] on input "Expiration date" at bounding box center [430, 197] width 181 height 20
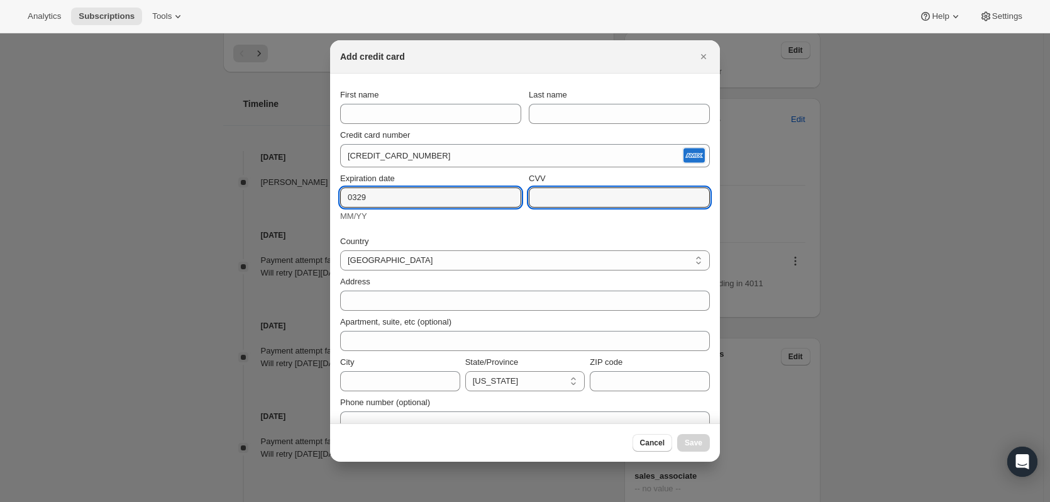
click at [572, 197] on input "CVV" at bounding box center [619, 197] width 181 height 20
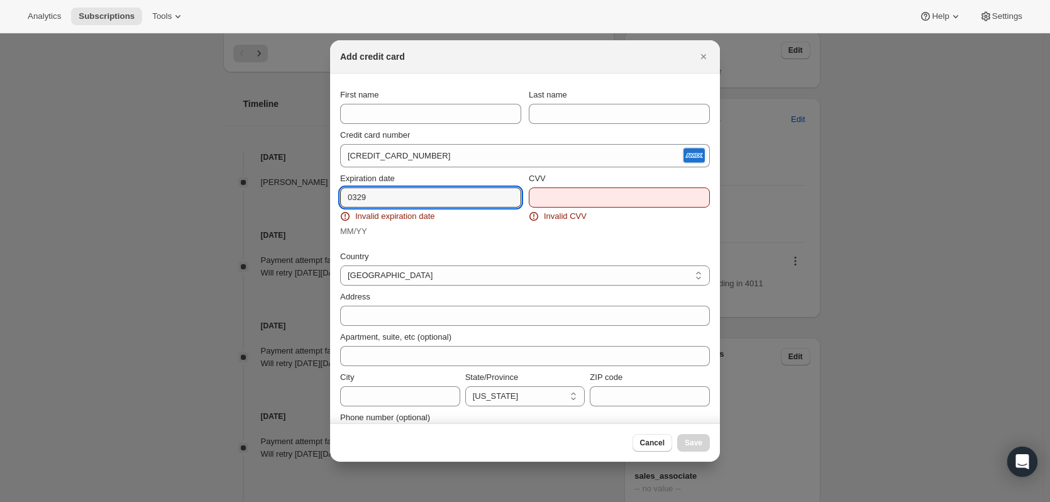
click at [358, 190] on input "0329" at bounding box center [430, 197] width 181 height 20
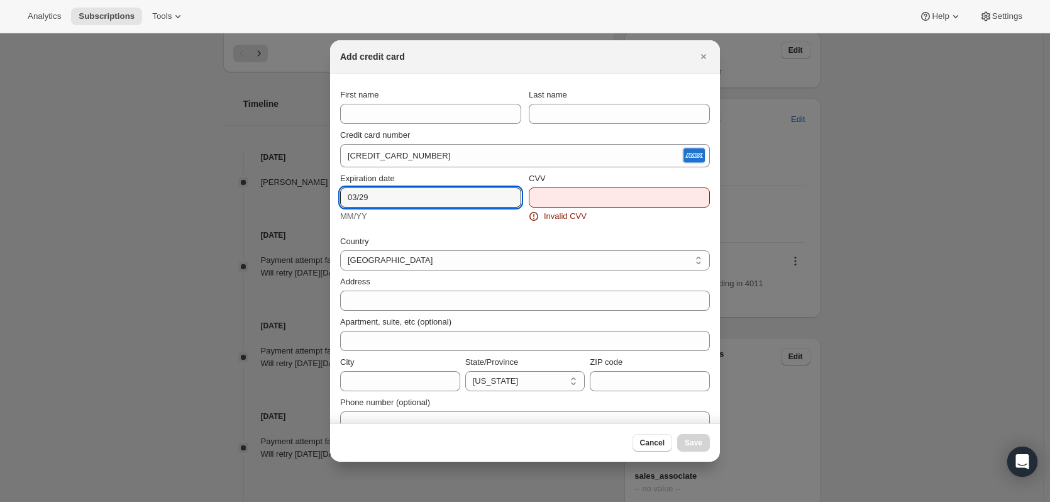
type input "03/29"
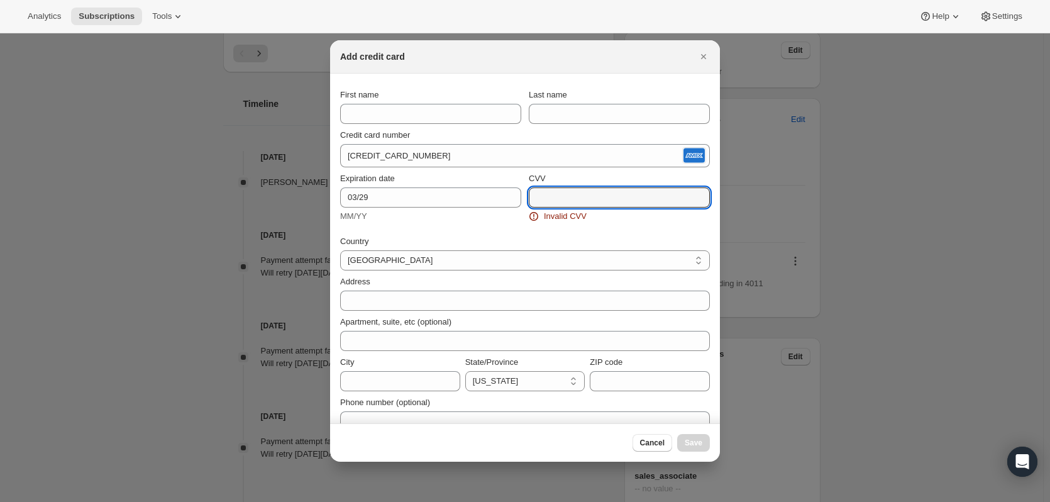
click at [644, 198] on input "CVV" at bounding box center [619, 197] width 181 height 20
type input "3164"
click at [678, 225] on div "Expiration date 03/29 MM/YY CVV 3164" at bounding box center [525, 197] width 370 height 60
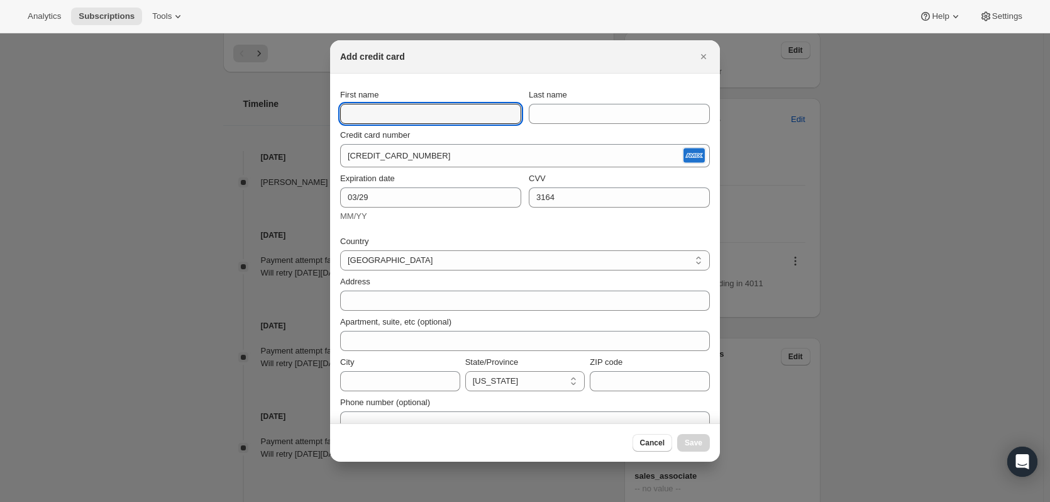
click at [441, 118] on input "First name" at bounding box center [430, 114] width 181 height 20
type input "[PERSON_NAME]"
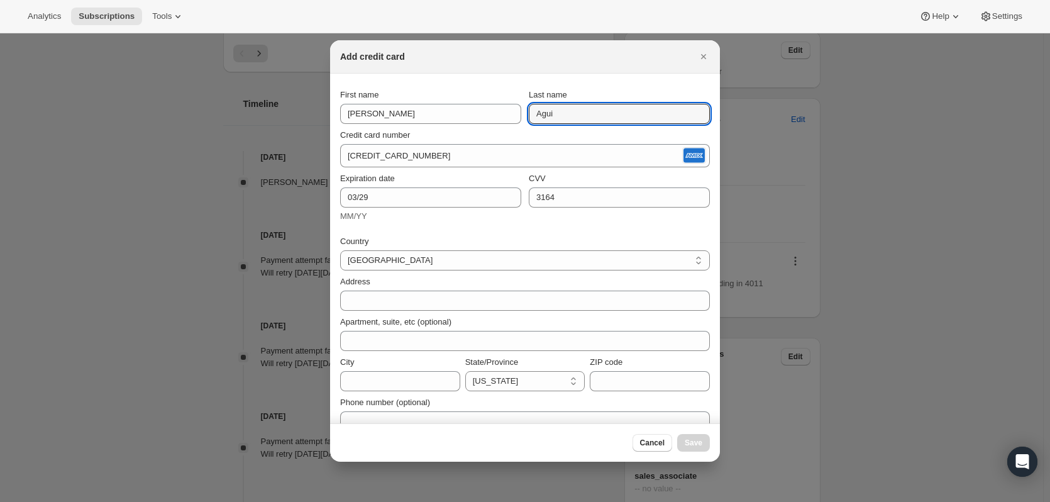
type input "[PERSON_NAME]"
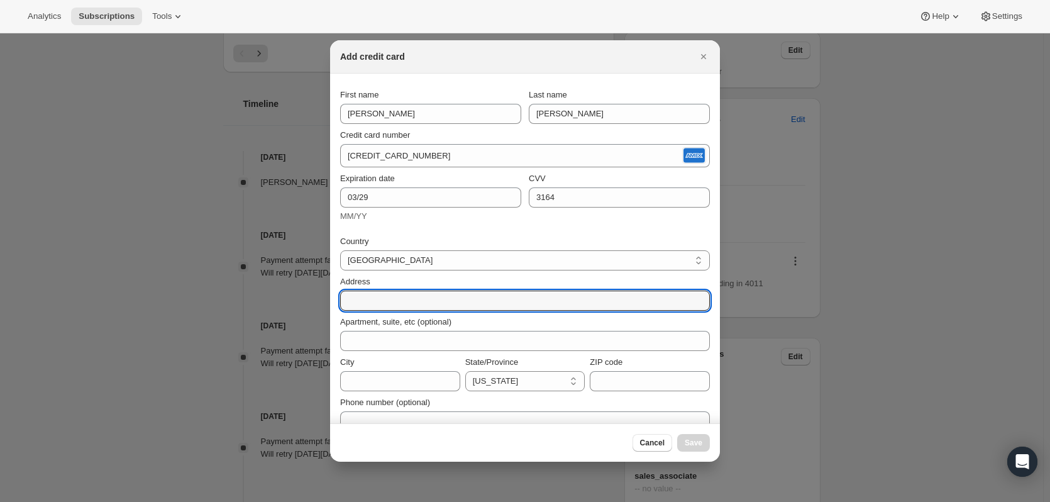
click at [374, 300] on input "Address" at bounding box center [525, 300] width 370 height 20
click at [417, 294] on input "Address" at bounding box center [525, 300] width 370 height 20
click at [363, 302] on input "Address" at bounding box center [525, 300] width 370 height 20
type input "9061 Hermosa Dr"
click at [403, 378] on input "City" at bounding box center [400, 381] width 120 height 20
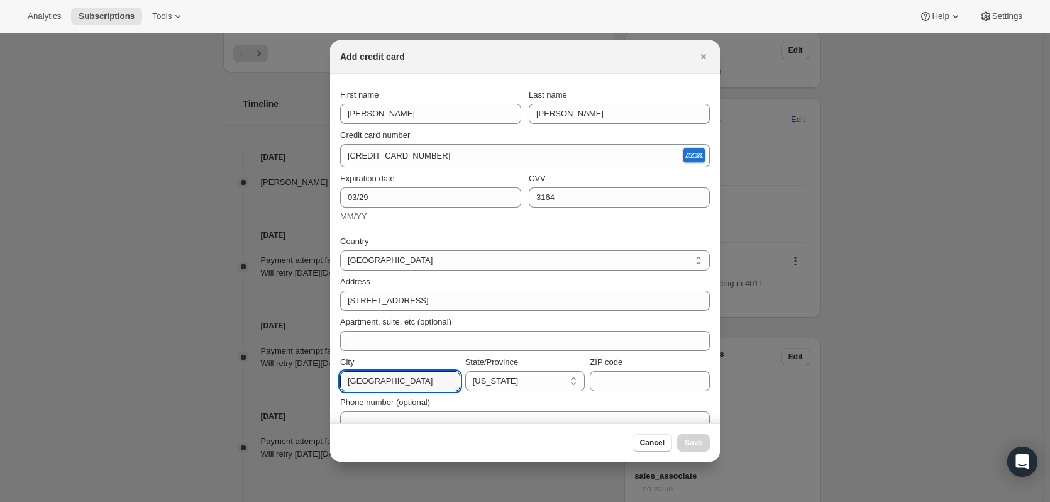
type input "Temple City"
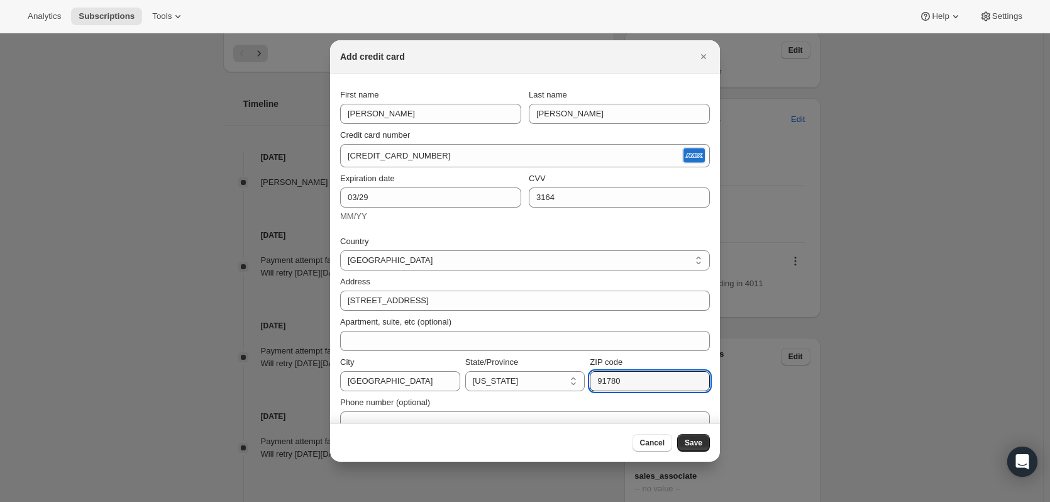
type input "91780"
click at [698, 449] on button "Save" at bounding box center [693, 443] width 33 height 18
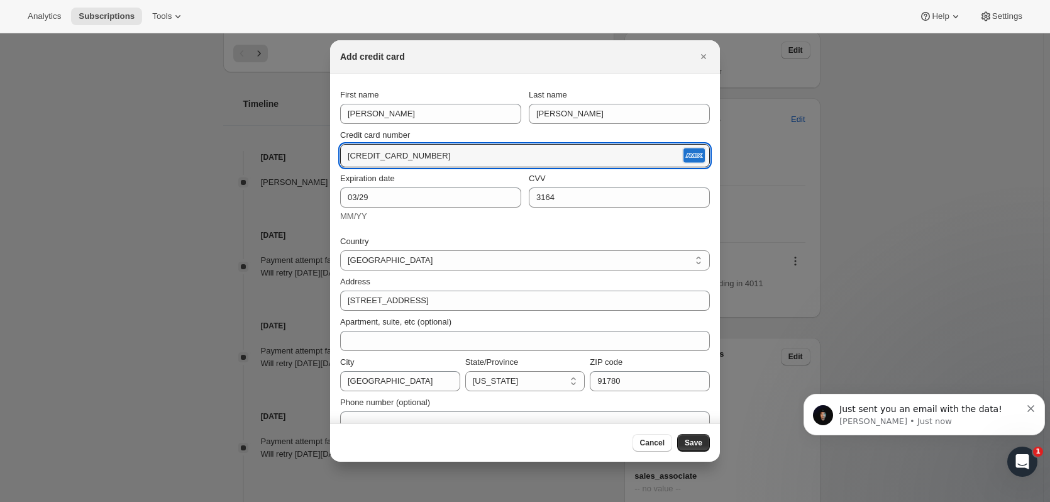
drag, startPoint x: 459, startPoint y: 152, endPoint x: 343, endPoint y: 153, distance: 116.3
click at [343, 153] on input "3727 628039 45018" at bounding box center [509, 156] width 339 height 20
drag, startPoint x: 355, startPoint y: 156, endPoint x: 454, endPoint y: 143, distance: 99.6
click at [454, 143] on div "Credit card number 3727 628039 45018" at bounding box center [525, 148] width 370 height 38
click at [458, 151] on input "3727 628039 45018" at bounding box center [509, 156] width 339 height 20
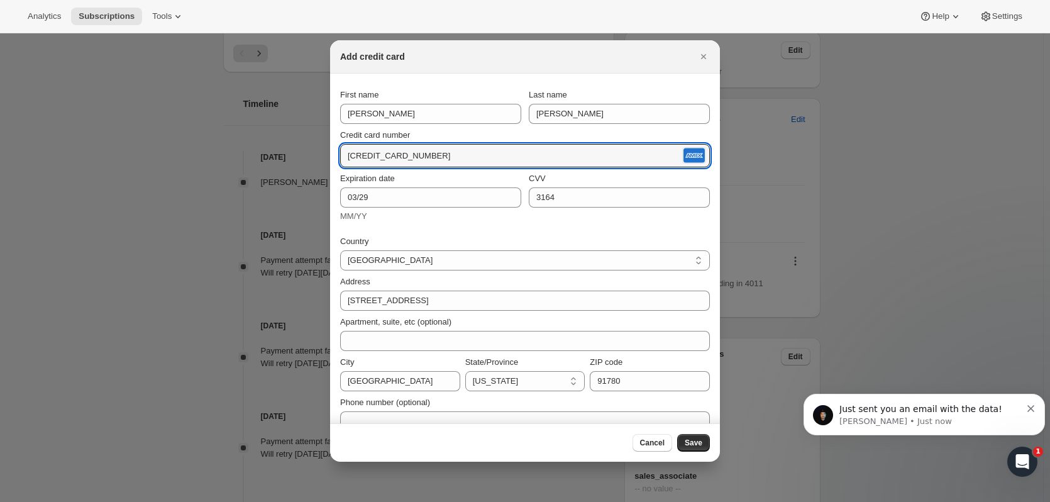
click at [498, 76] on section "First name Yolanda Last name Aguilar Credit card number 3727 628039 45018 Expir…" at bounding box center [525, 258] width 390 height 368
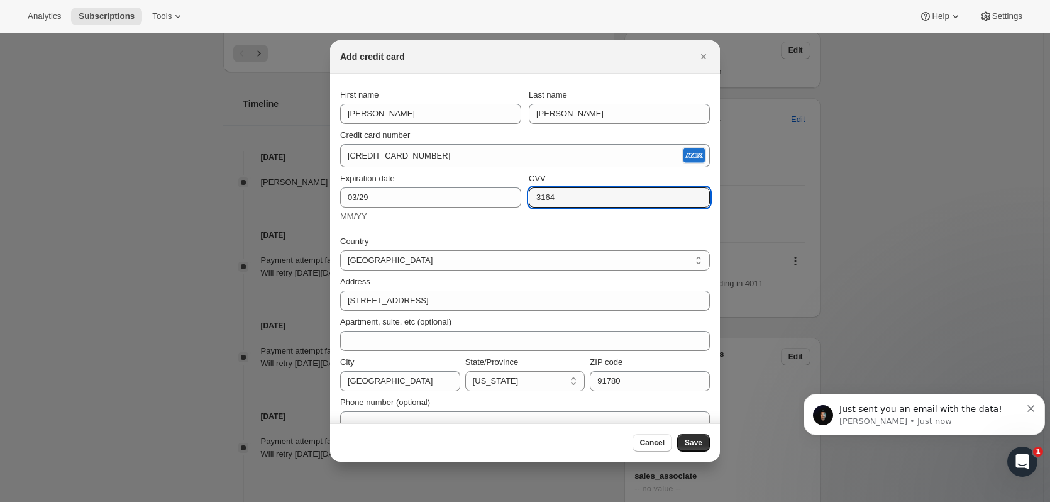
drag, startPoint x: 560, startPoint y: 195, endPoint x: 522, endPoint y: 197, distance: 37.8
click at [522, 197] on div "Expiration date 03/29 MM/YY CVV 3164" at bounding box center [525, 197] width 370 height 50
click at [562, 199] on input "3164" at bounding box center [619, 197] width 181 height 20
type input "3146"
click at [695, 445] on span "Save" at bounding box center [693, 442] width 18 height 10
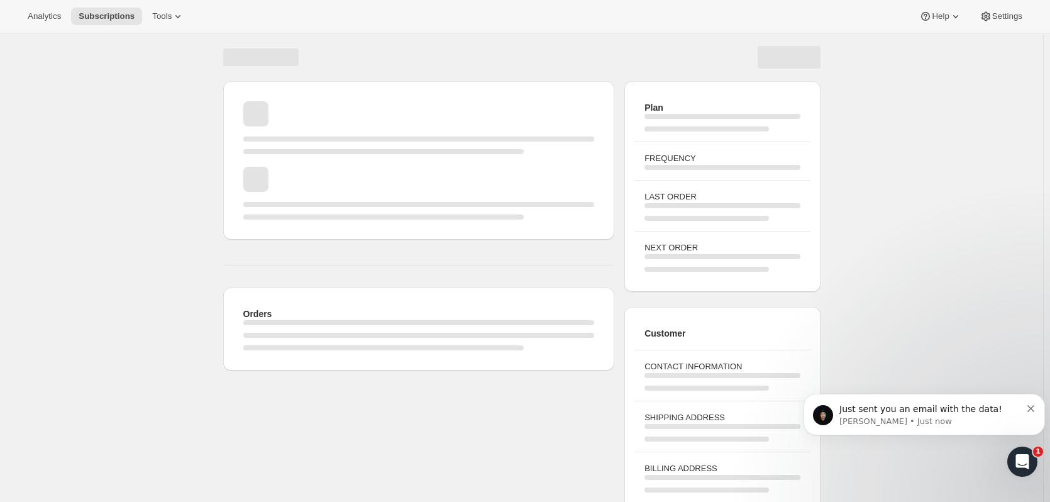
scroll to position [67, 0]
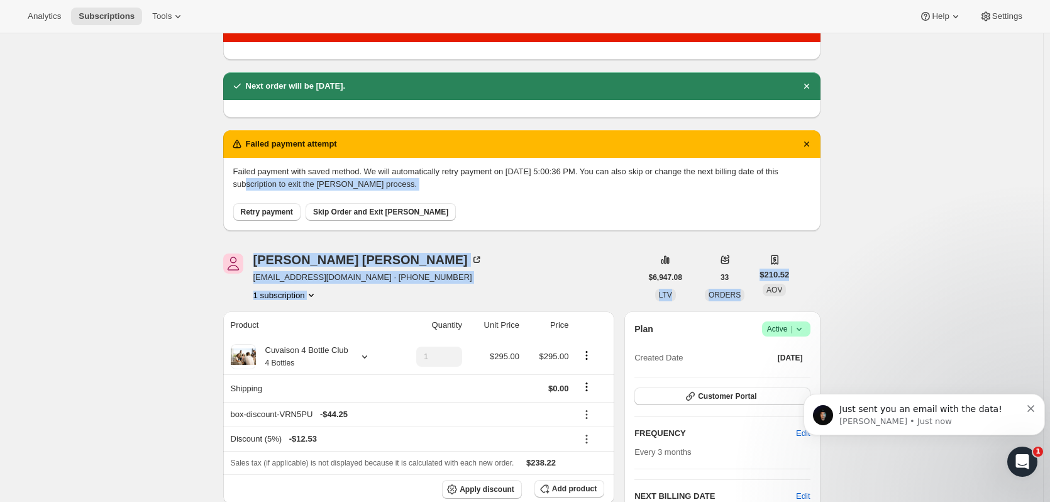
drag, startPoint x: 1055, startPoint y: 213, endPoint x: 1055, endPoint y: 269, distance: 55.9
click at [1049, 269] on html "Analytics Subscriptions Tools Help Settings Skip to content Subscription #16372…" at bounding box center [525, 184] width 1050 height 502
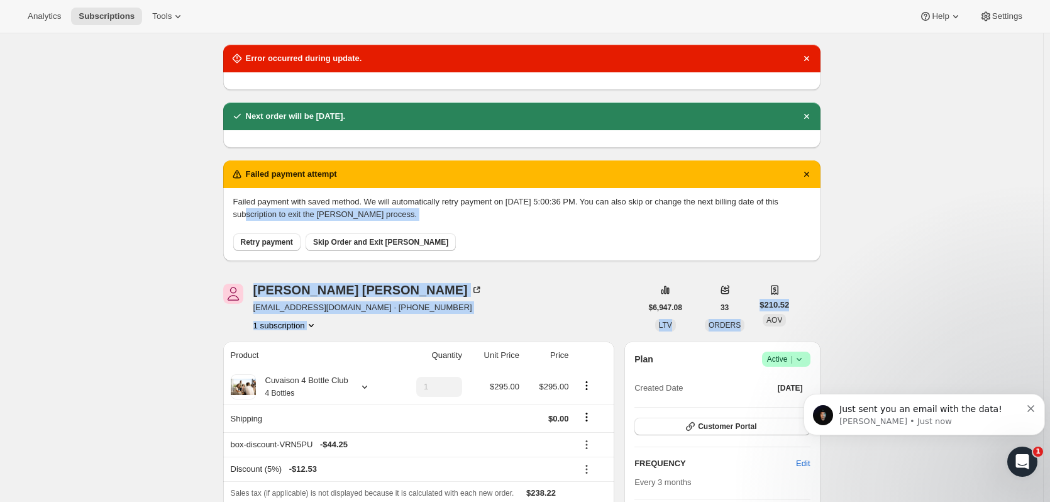
scroll to position [0, 0]
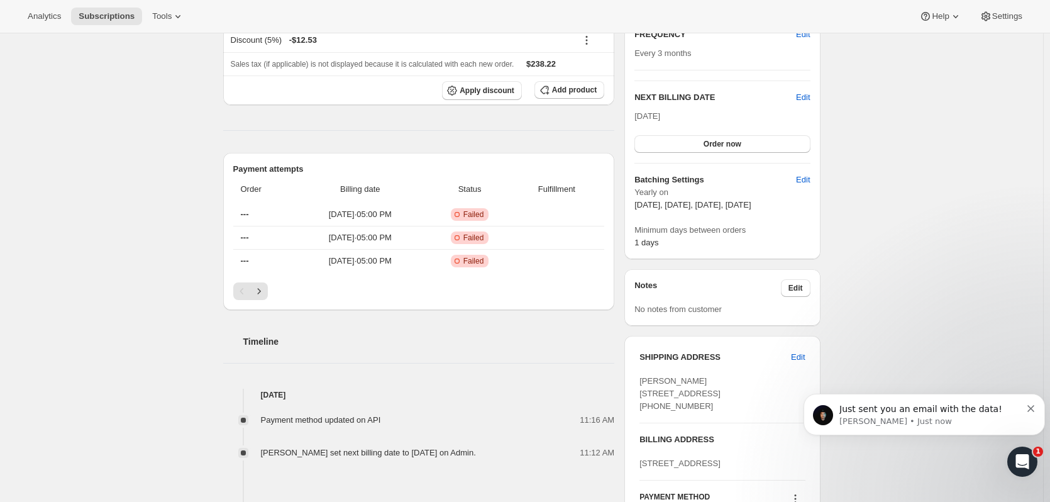
scroll to position [194, 0]
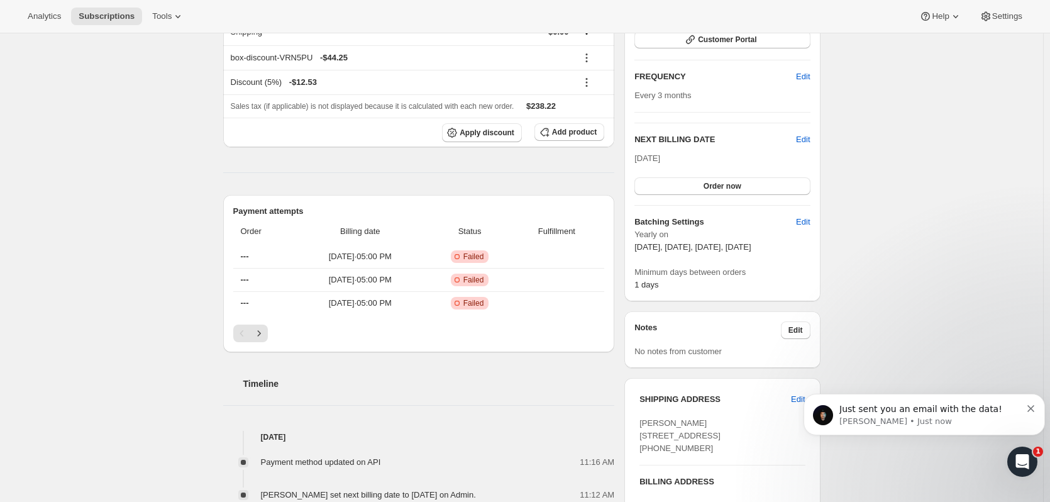
click at [733, 187] on span "Order now" at bounding box center [722, 186] width 38 height 10
click at [747, 192] on button "Click to confirm" at bounding box center [721, 186] width 175 height 18
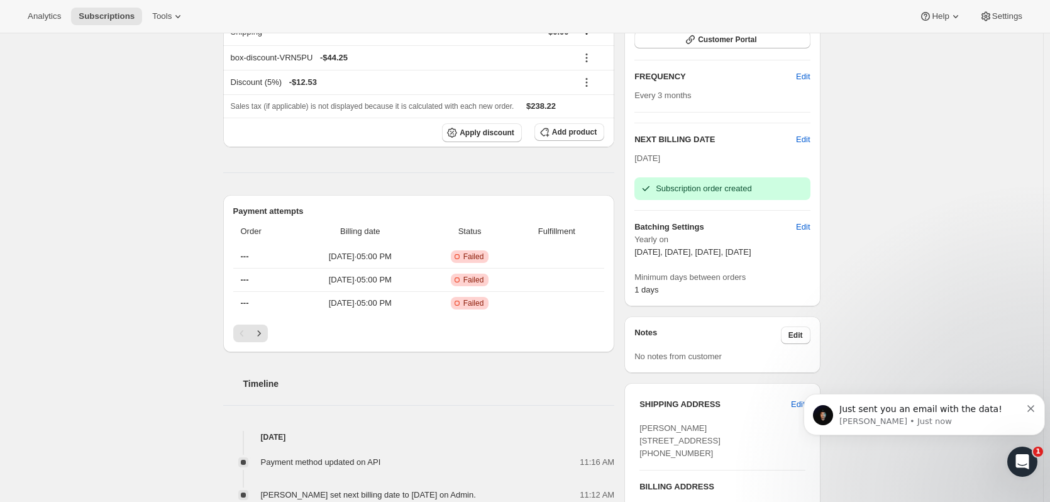
scroll to position [0, 0]
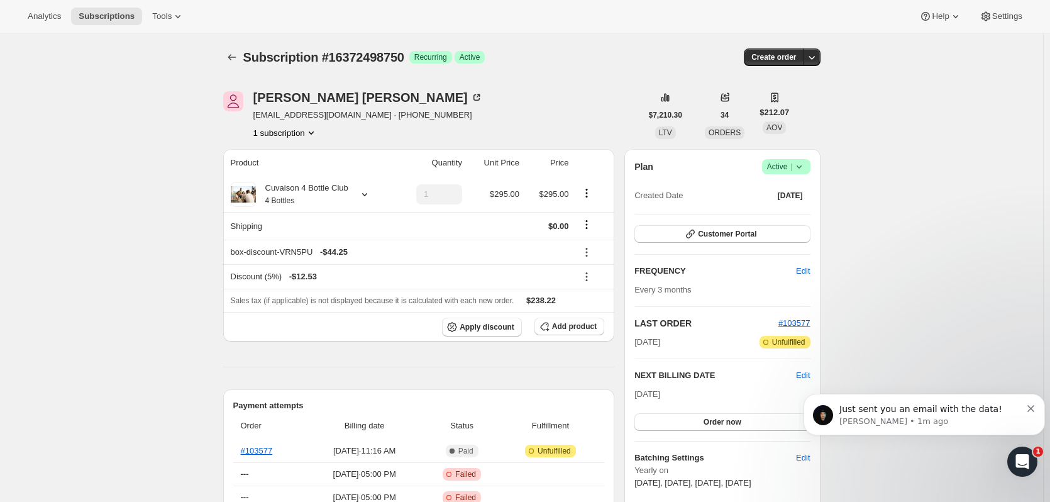
click at [901, 407] on span "Just sent you an email with the data!" at bounding box center [920, 409] width 163 height 10
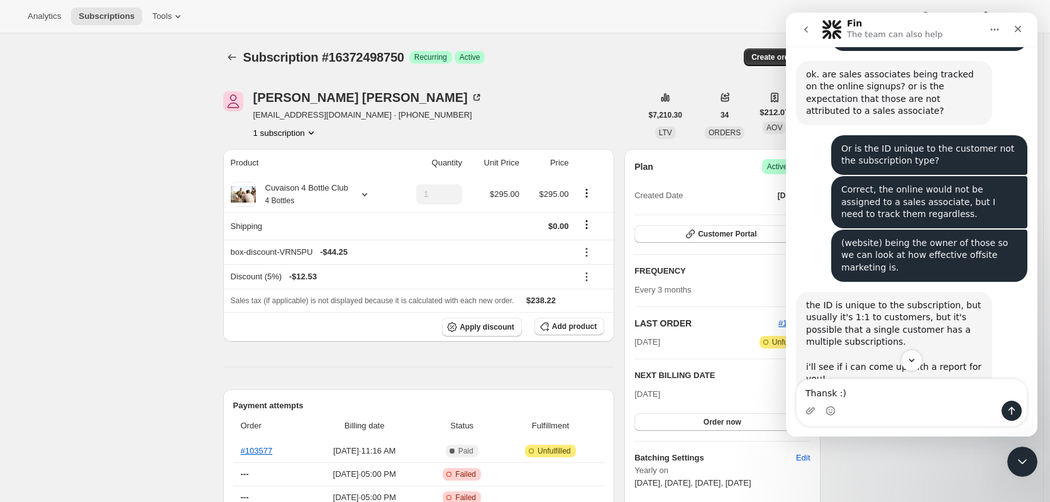
scroll to position [1209, 0]
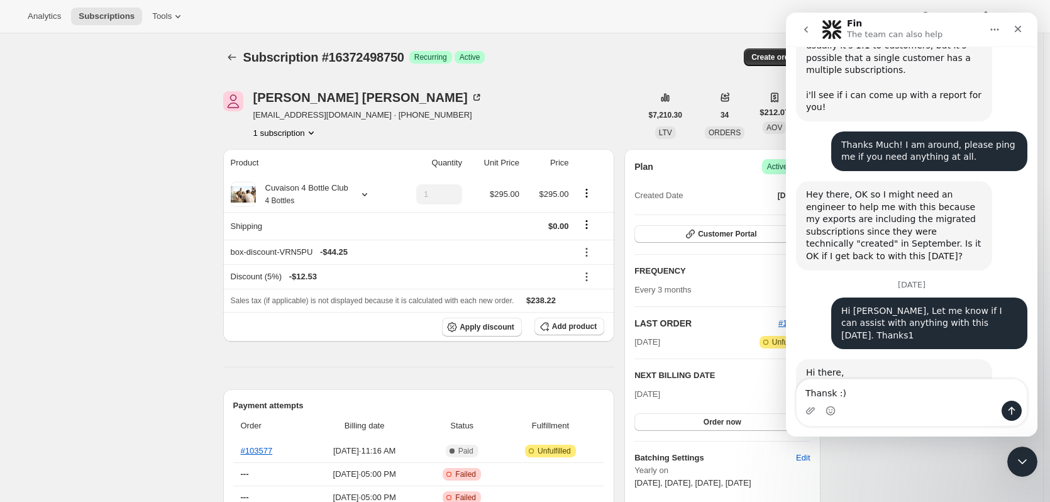
drag, startPoint x: 1033, startPoint y: 136, endPoint x: 1832, endPoint y: 420, distance: 848.5
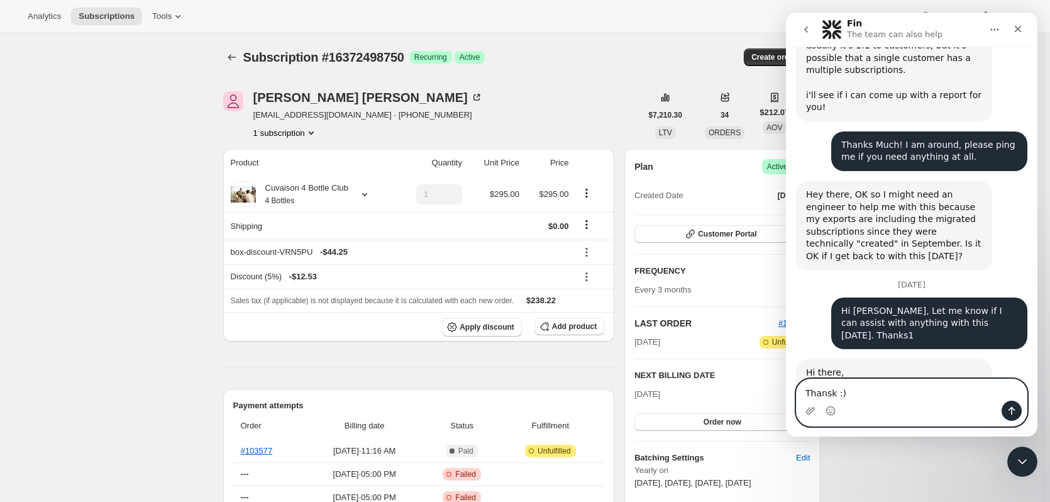
drag, startPoint x: 797, startPoint y: 396, endPoint x: 1541, endPoint y: 377, distance: 743.8
click at [786, 395] on html "Fin The team can also help Thanks for visiting Awtomic Subscriptions! We are ha…" at bounding box center [911, 225] width 251 height 424
type textarea "Thanks :)"
